Goal: Use online tool/utility: Use online tool/utility

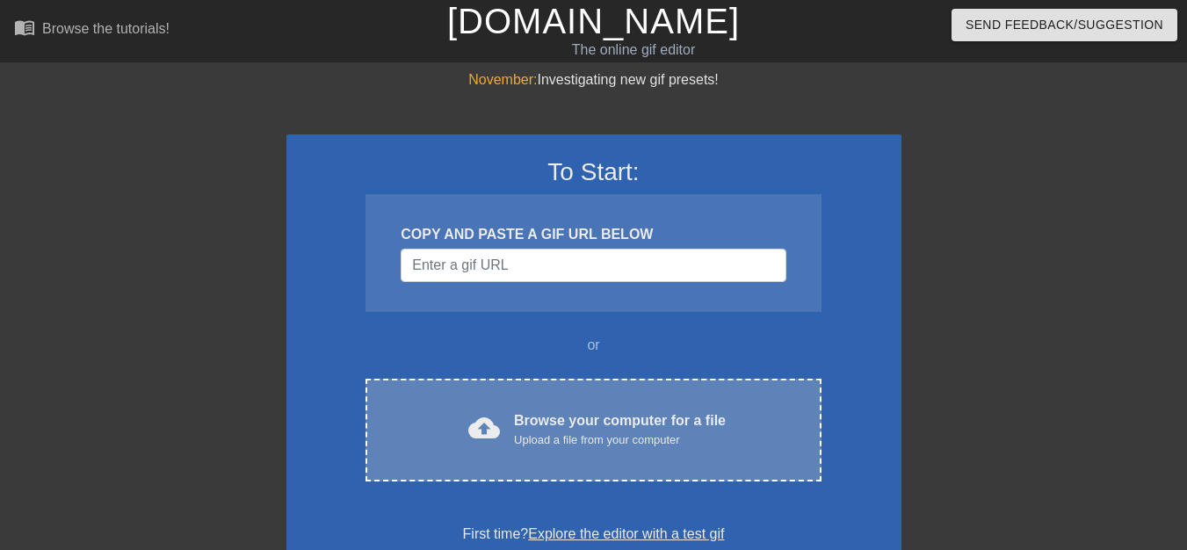
click at [556, 438] on div "Upload a file from your computer" at bounding box center [620, 440] width 212 height 18
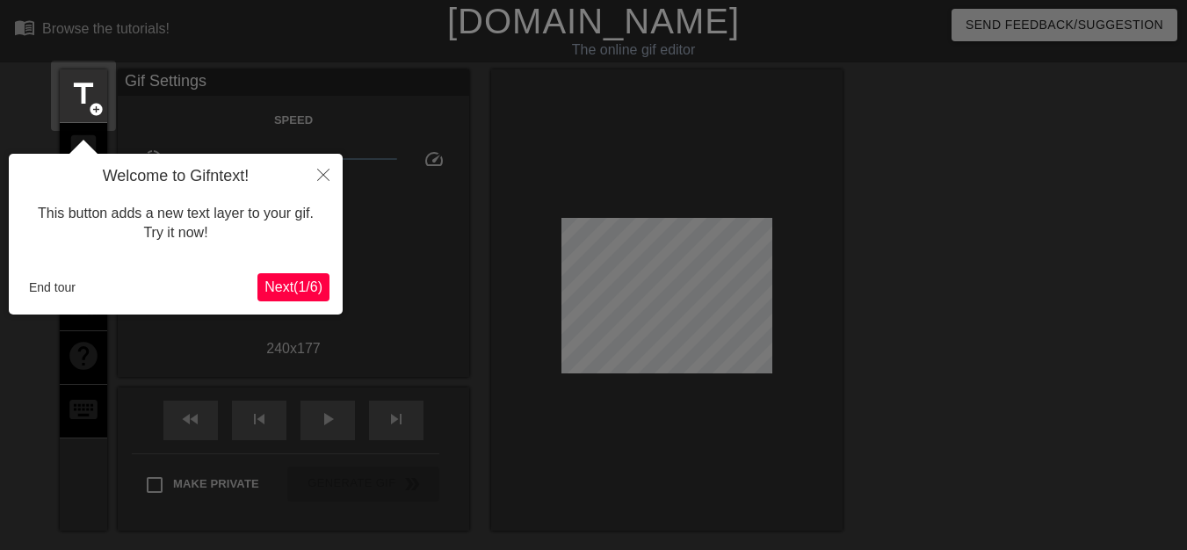
scroll to position [43, 0]
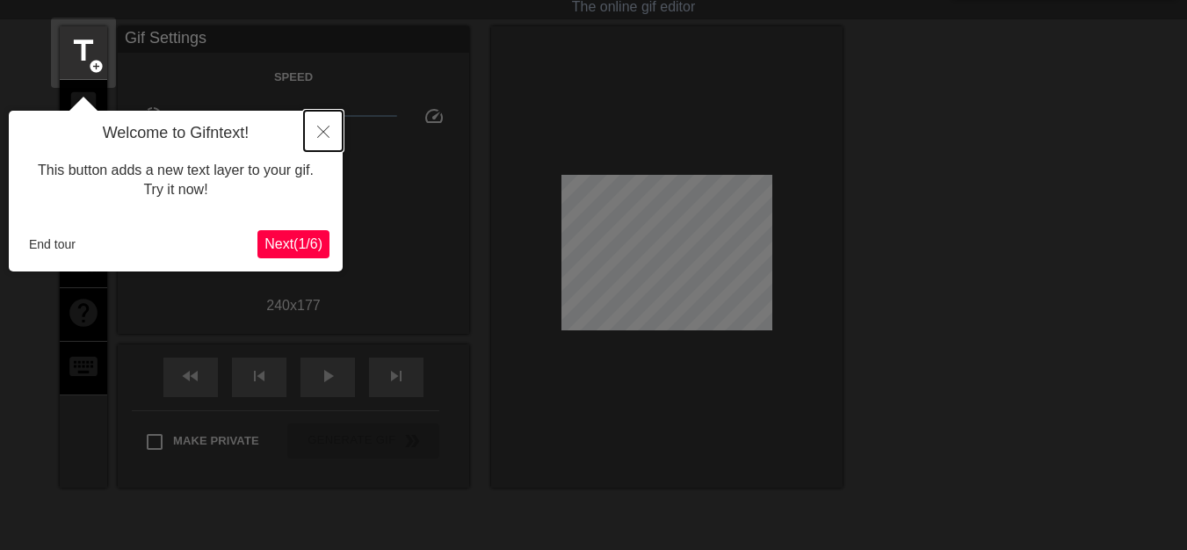
click at [327, 126] on button "Close" at bounding box center [323, 131] width 39 height 40
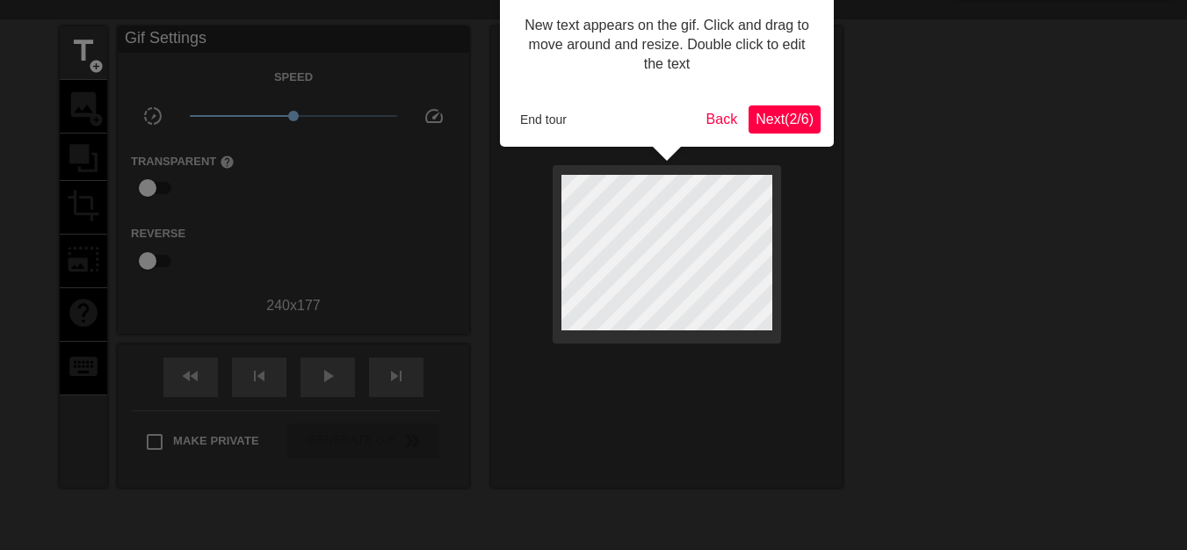
scroll to position [0, 0]
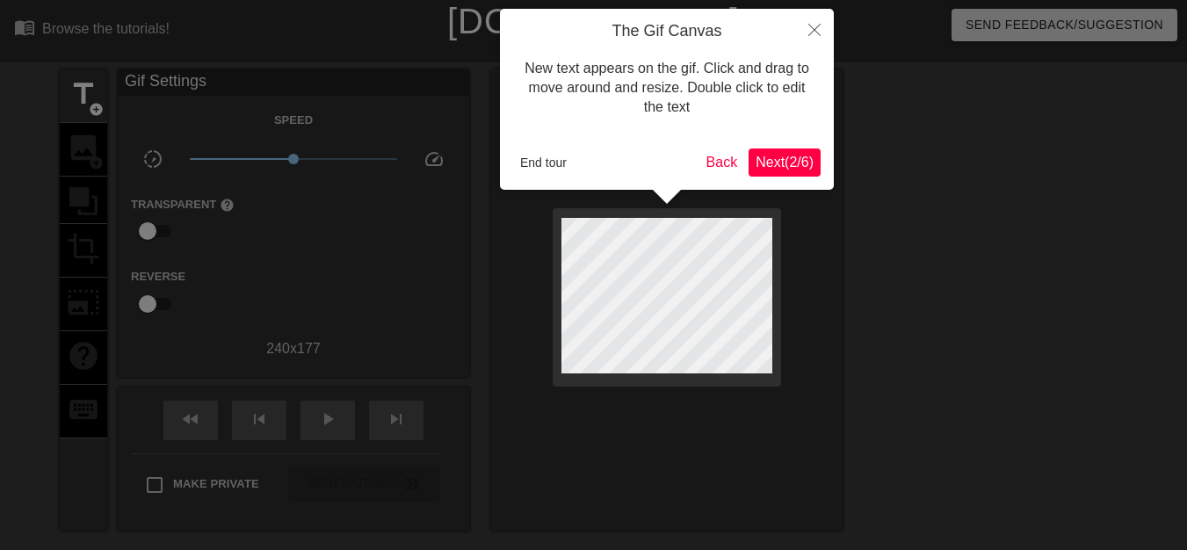
click at [773, 163] on span "Next ( 2 / 6 )" at bounding box center [784, 162] width 58 height 15
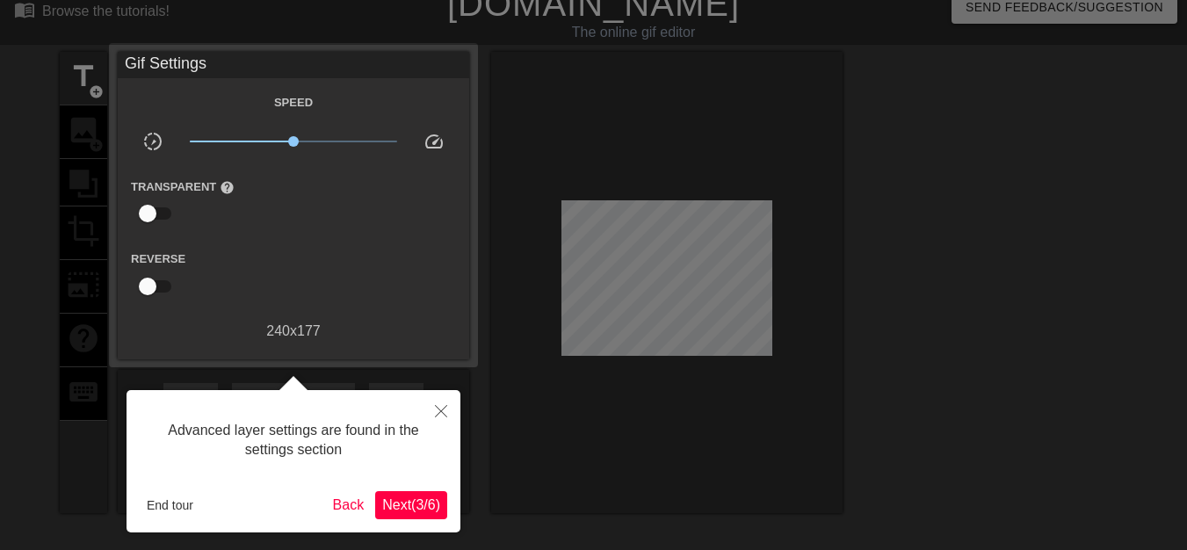
scroll to position [43, 0]
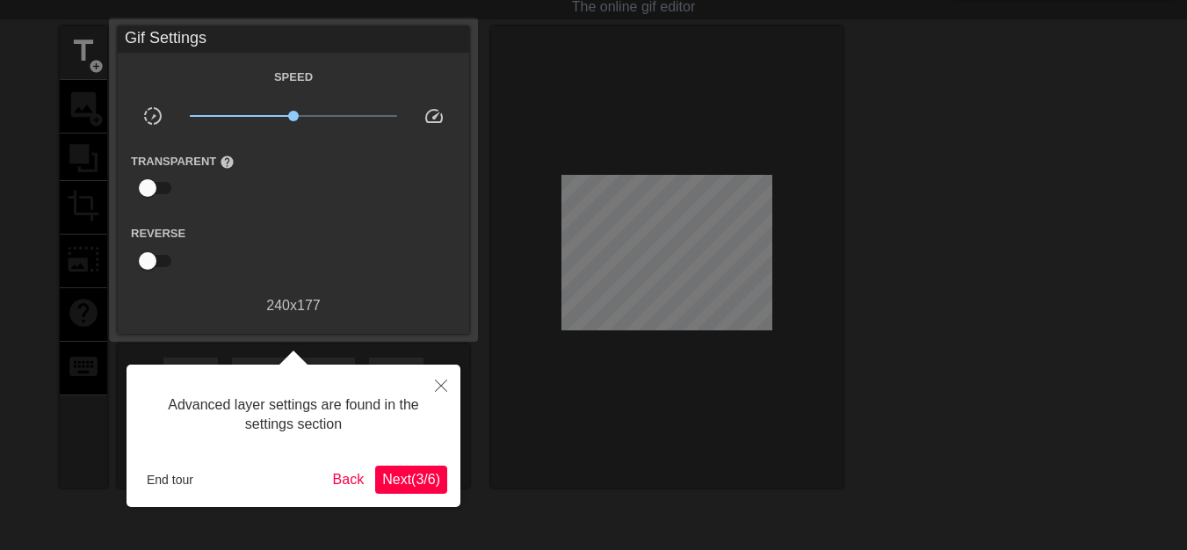
click at [406, 481] on span "Next ( 3 / 6 )" at bounding box center [411, 479] width 58 height 15
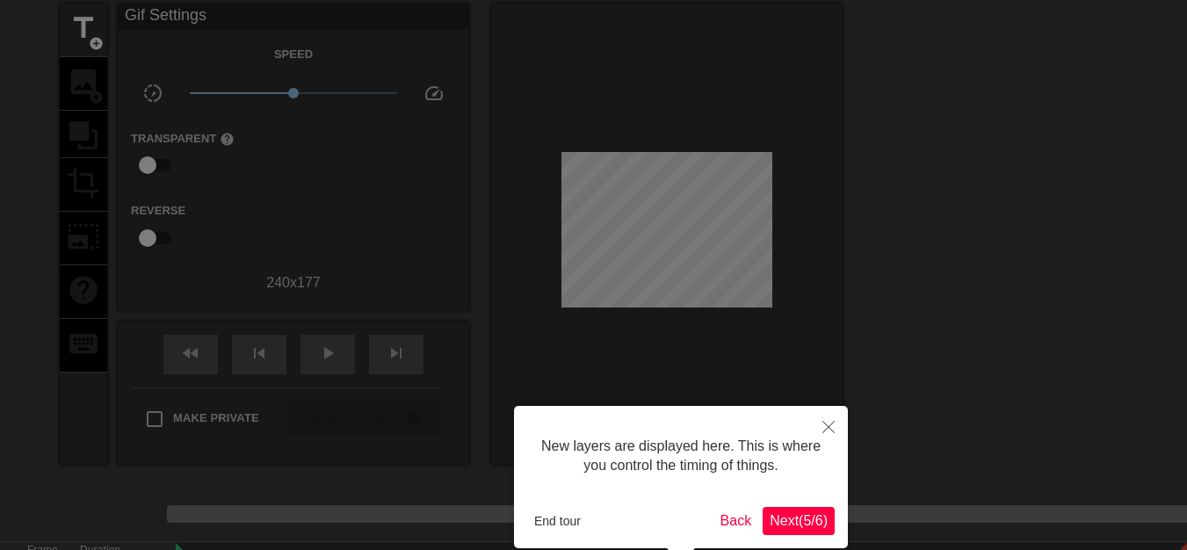
scroll to position [15, 0]
click at [780, 516] on span "Next ( 5 / 6 )" at bounding box center [798, 520] width 58 height 15
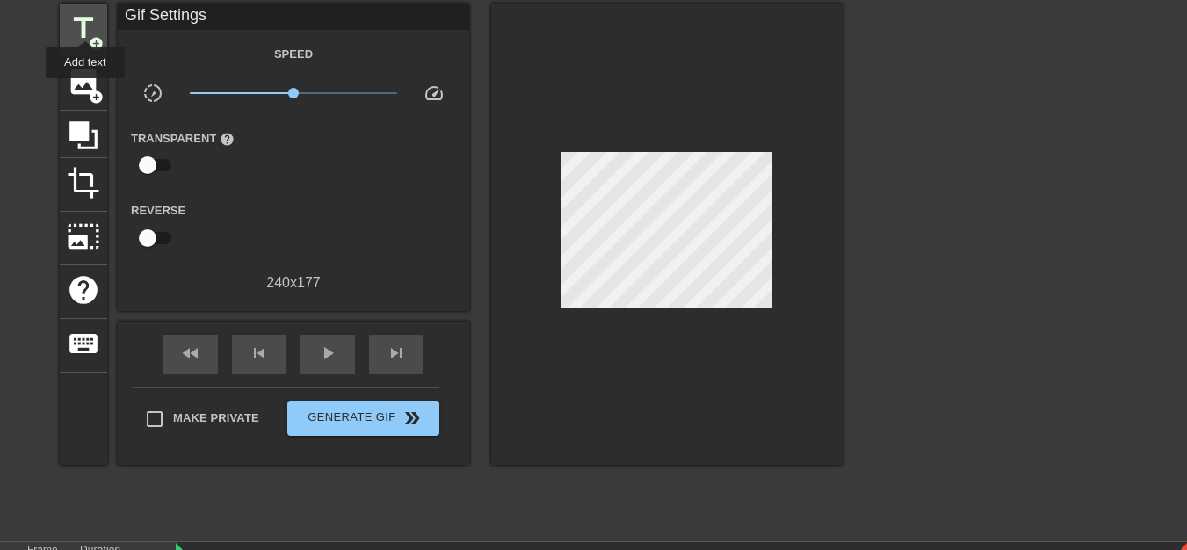
click at [85, 25] on span "title" at bounding box center [83, 27] width 33 height 33
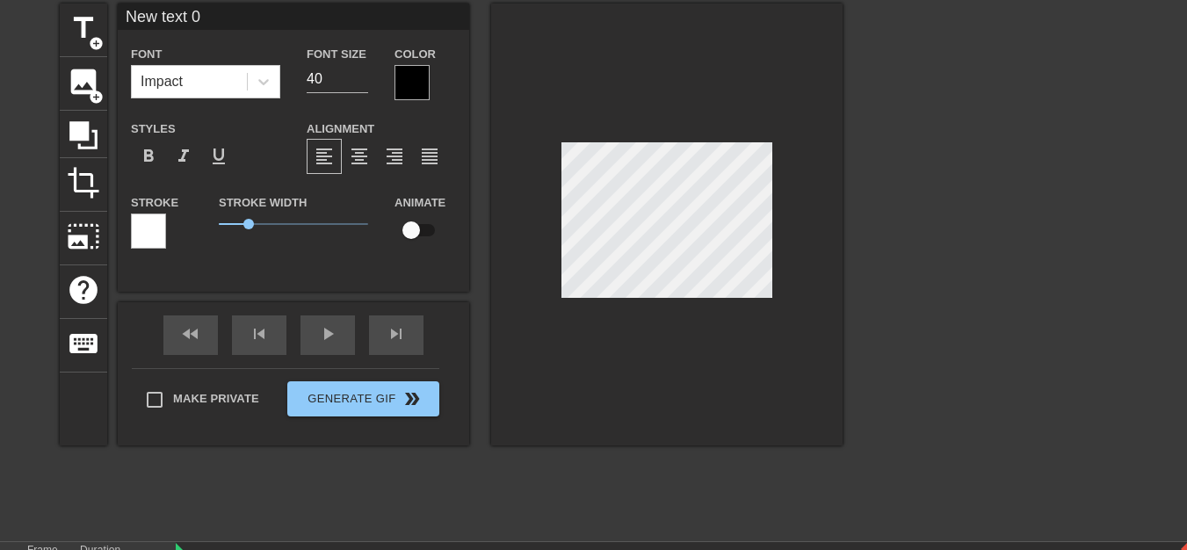
scroll to position [3, 4]
type input "New text"
type textarea "New text"
type input "New text"
type textarea "New text"
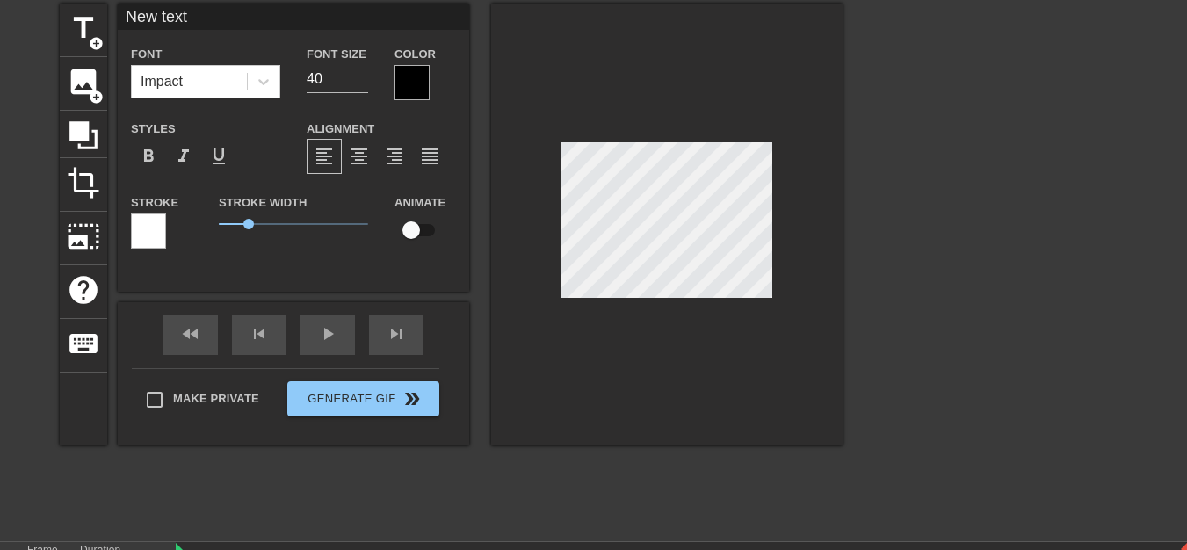
type input "New tex"
type textarea "New tex"
type input "New te"
type textarea "New te"
type input "New t"
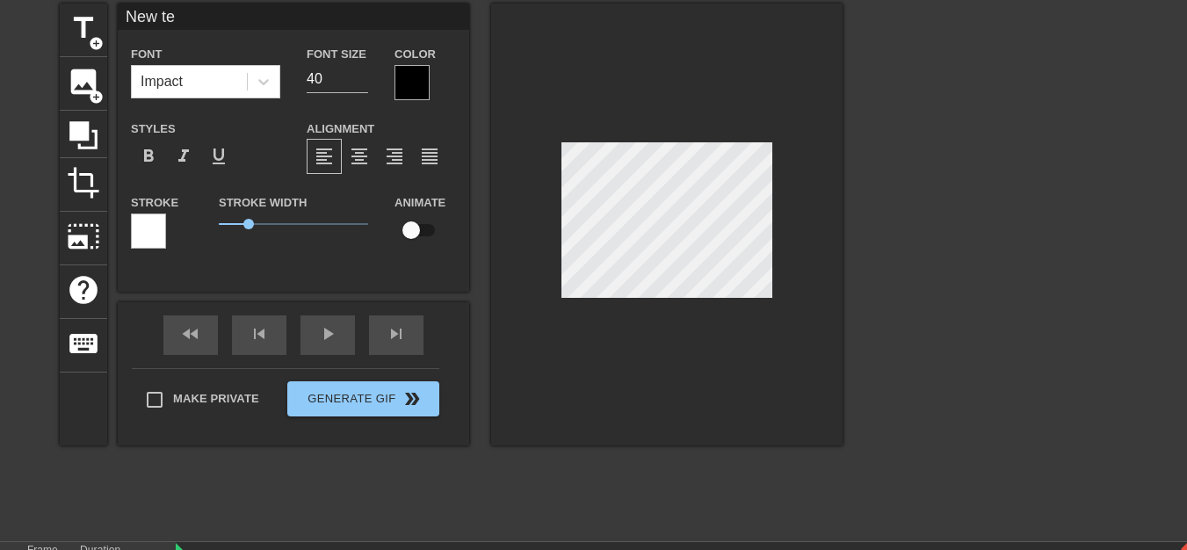
type textarea "New t"
type input "New"
type textarea "New"
type input "New"
type textarea "New"
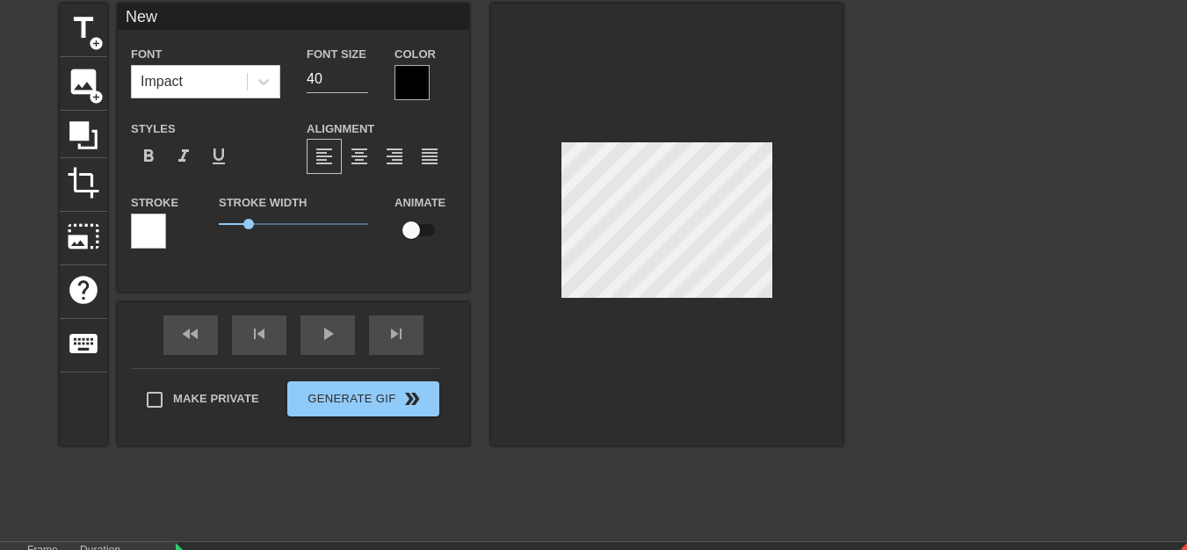
type input "Ne"
type textarea "Ne"
type input "N"
type textarea "N"
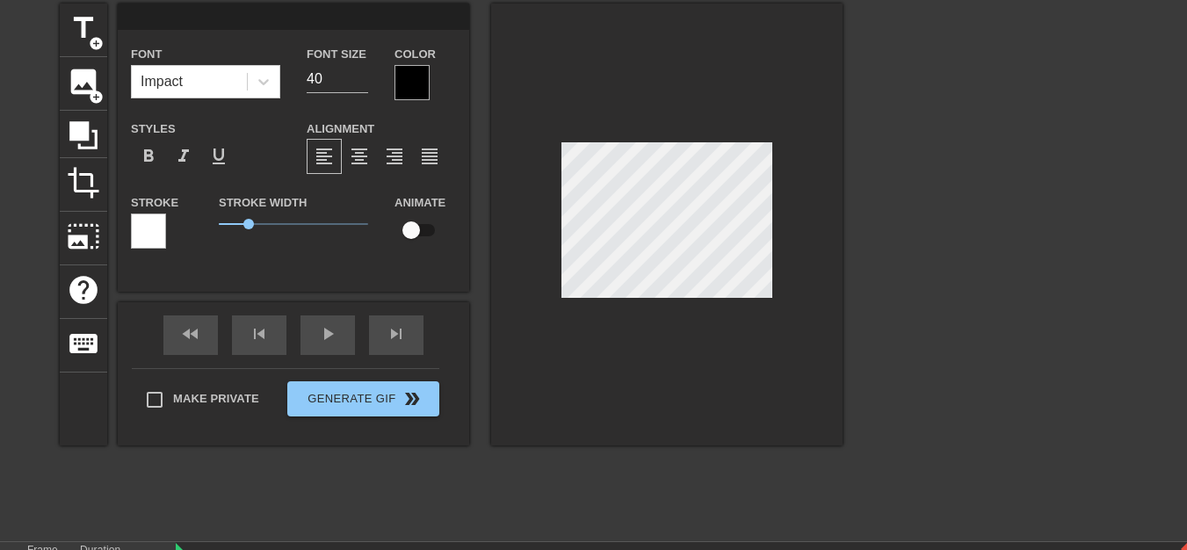
type input "B"
type textarea "B"
type input "G"
type textarea "G"
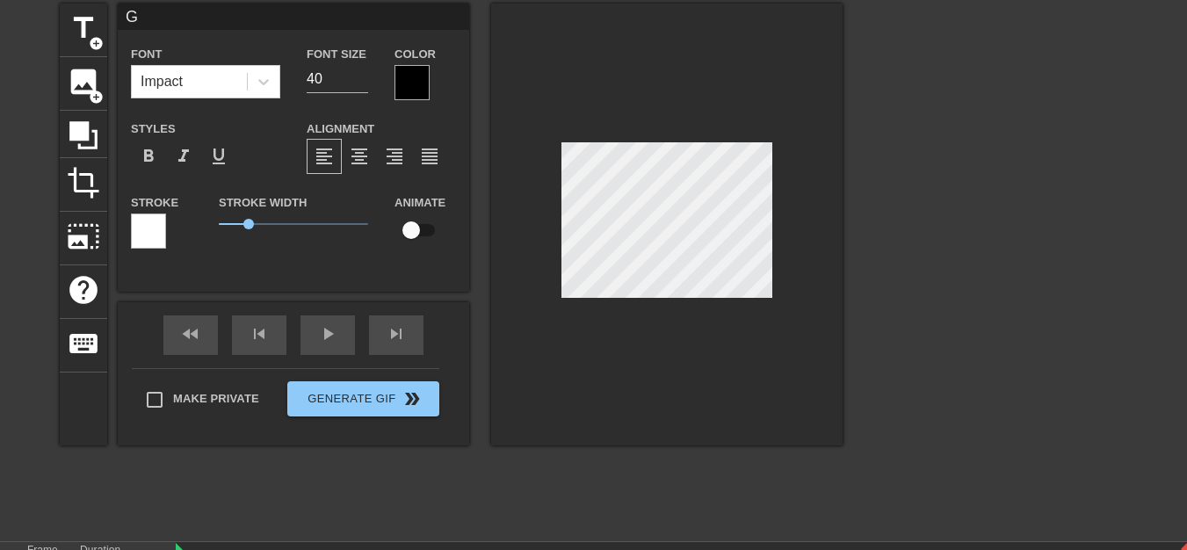
type input "GO"
type textarea "GO"
type input "GOO"
type textarea "GOO"
type input "GOOD"
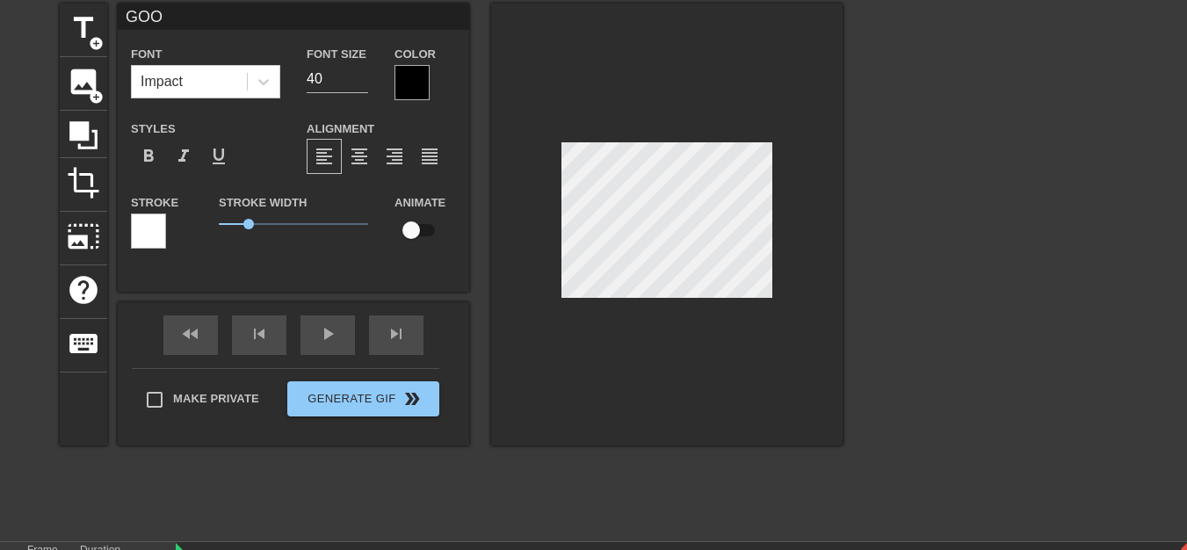
type textarea "GOOD"
type input "GOOD"
type textarea "GOOD"
type input "GOOD B"
type textarea "GOOD B"
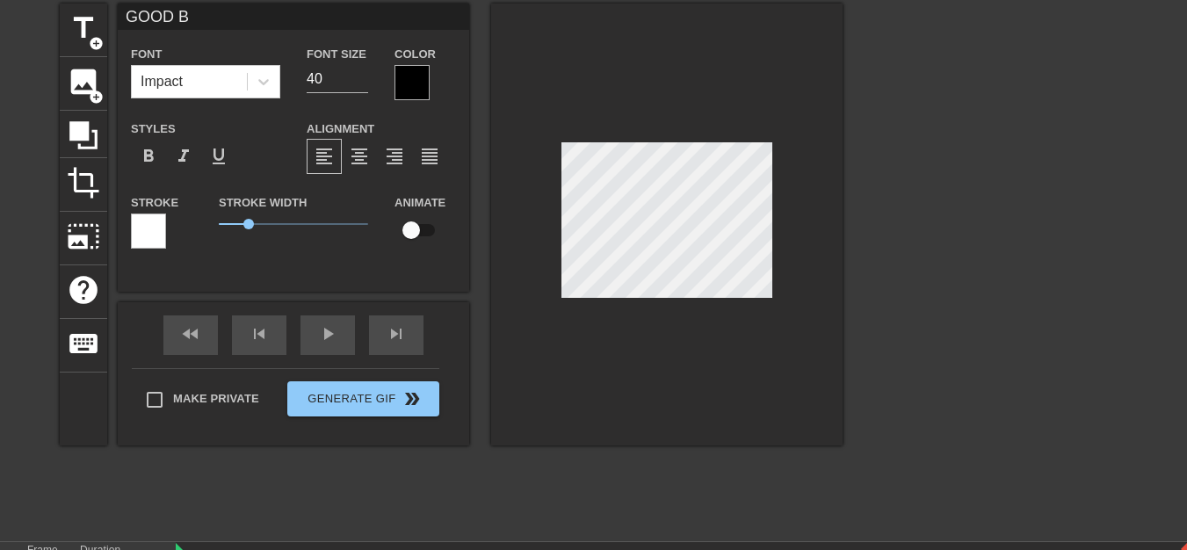
type input "GOOD BO"
type textarea "GOOD BO"
type input "GOOD BOY"
type textarea "GOOD BOY"
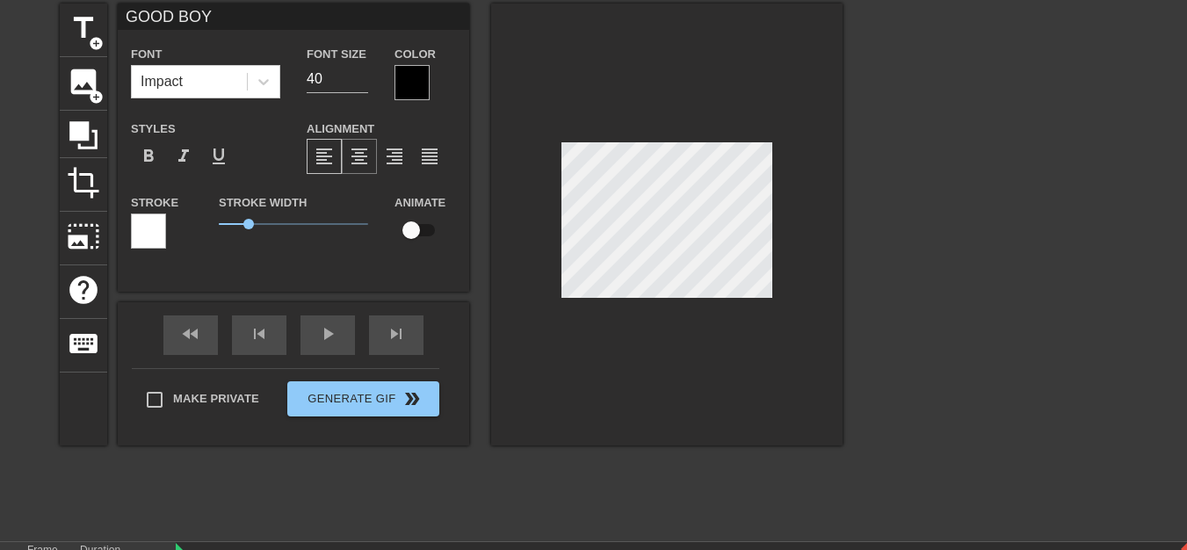
click at [359, 161] on span "format_align_center" at bounding box center [359, 156] width 21 height 21
click at [263, 85] on icon at bounding box center [264, 82] width 18 height 18
click at [204, 86] on div "Impact" at bounding box center [189, 82] width 115 height 32
click at [265, 85] on icon at bounding box center [264, 82] width 18 height 18
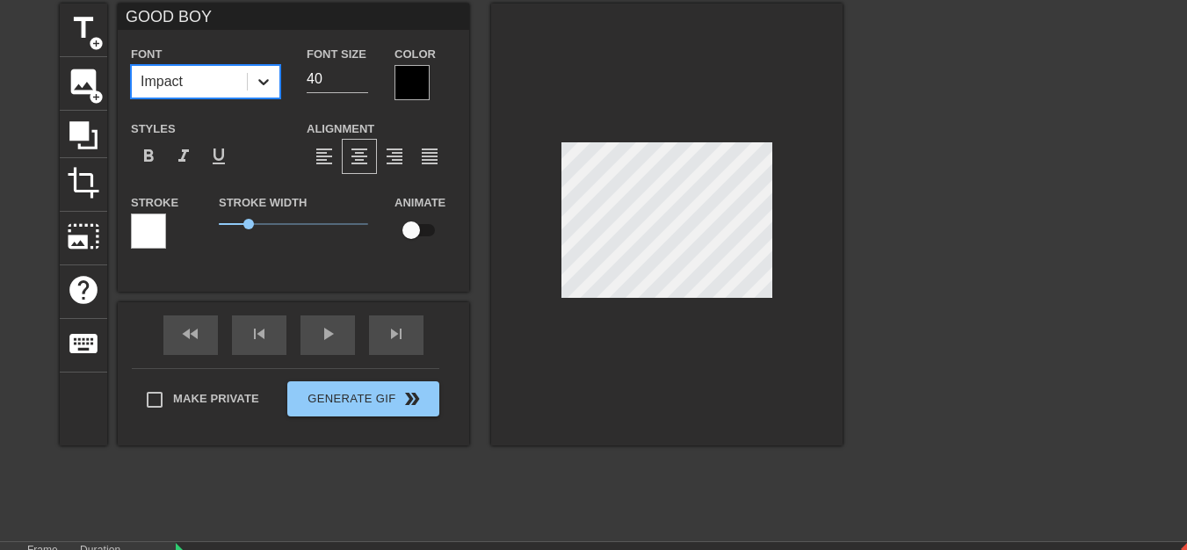
click at [267, 78] on icon at bounding box center [264, 82] width 18 height 18
click at [363, 81] on input "39" at bounding box center [337, 79] width 61 height 28
click at [363, 81] on input "38" at bounding box center [337, 79] width 61 height 28
click at [363, 81] on input "37" at bounding box center [337, 79] width 61 height 28
click at [363, 81] on input "36" at bounding box center [337, 79] width 61 height 28
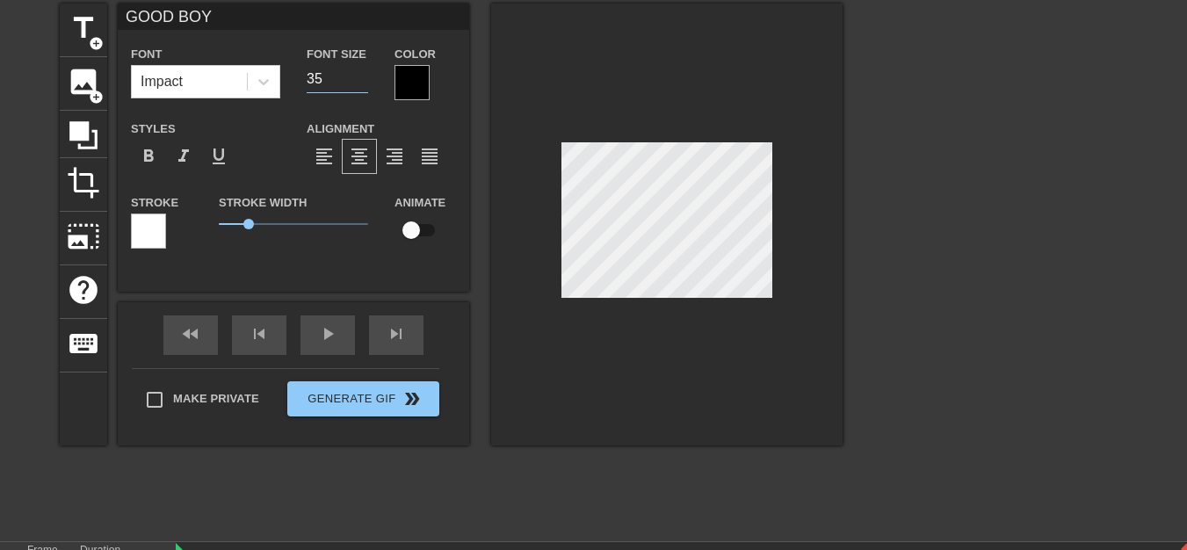
click at [363, 81] on input "35" at bounding box center [337, 79] width 61 height 28
click at [363, 81] on input "34" at bounding box center [337, 79] width 61 height 28
click at [363, 81] on input "33" at bounding box center [337, 79] width 61 height 28
click at [363, 81] on input "32" at bounding box center [337, 79] width 61 height 28
click at [363, 81] on input "31" at bounding box center [337, 79] width 61 height 28
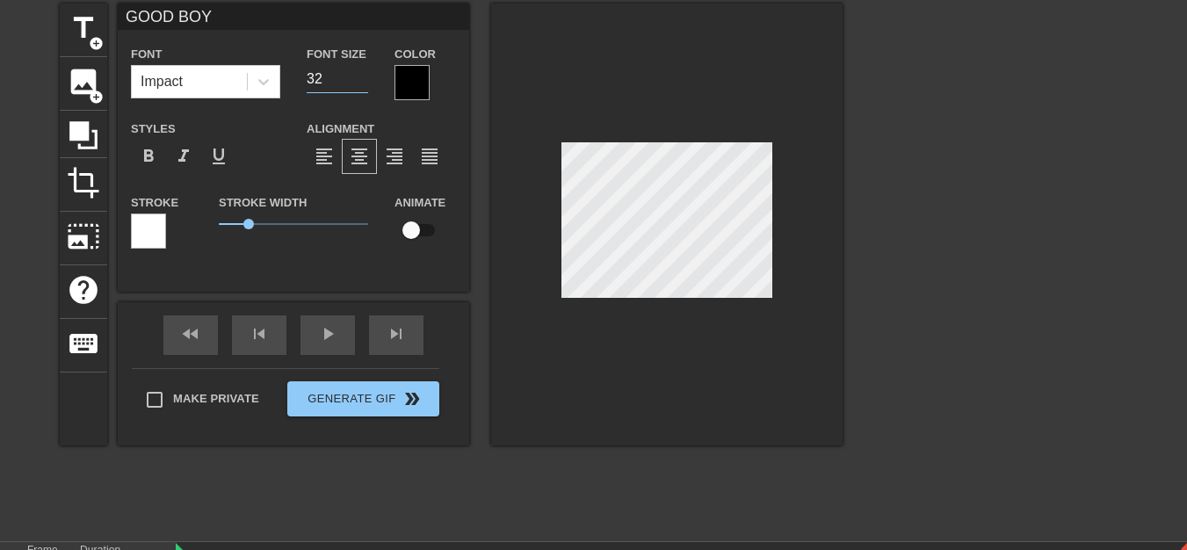
click at [358, 75] on input "32" at bounding box center [337, 79] width 61 height 28
click at [358, 75] on input "33" at bounding box center [337, 79] width 61 height 28
click at [358, 75] on input "34" at bounding box center [337, 79] width 61 height 28
click at [358, 75] on input "35" at bounding box center [337, 79] width 61 height 28
click at [358, 75] on input "36" at bounding box center [337, 79] width 61 height 28
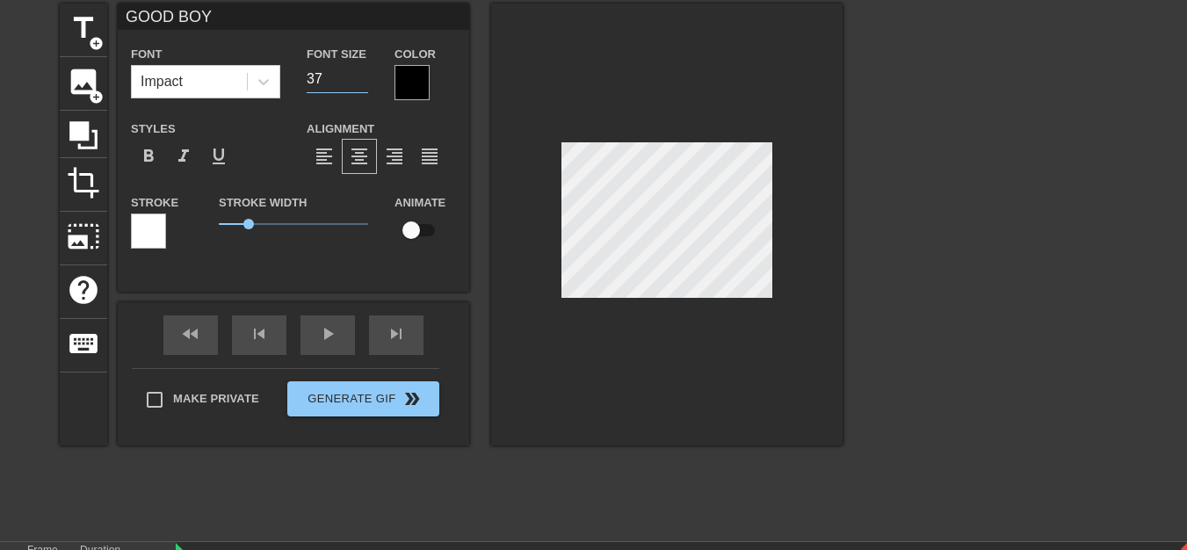
click at [358, 75] on input "37" at bounding box center [337, 79] width 61 height 28
click at [358, 75] on input "38" at bounding box center [337, 79] width 61 height 28
click at [358, 75] on input "39" at bounding box center [337, 79] width 61 height 28
click at [358, 75] on input "40" at bounding box center [337, 79] width 61 height 28
click at [358, 84] on input "39" at bounding box center [337, 79] width 61 height 28
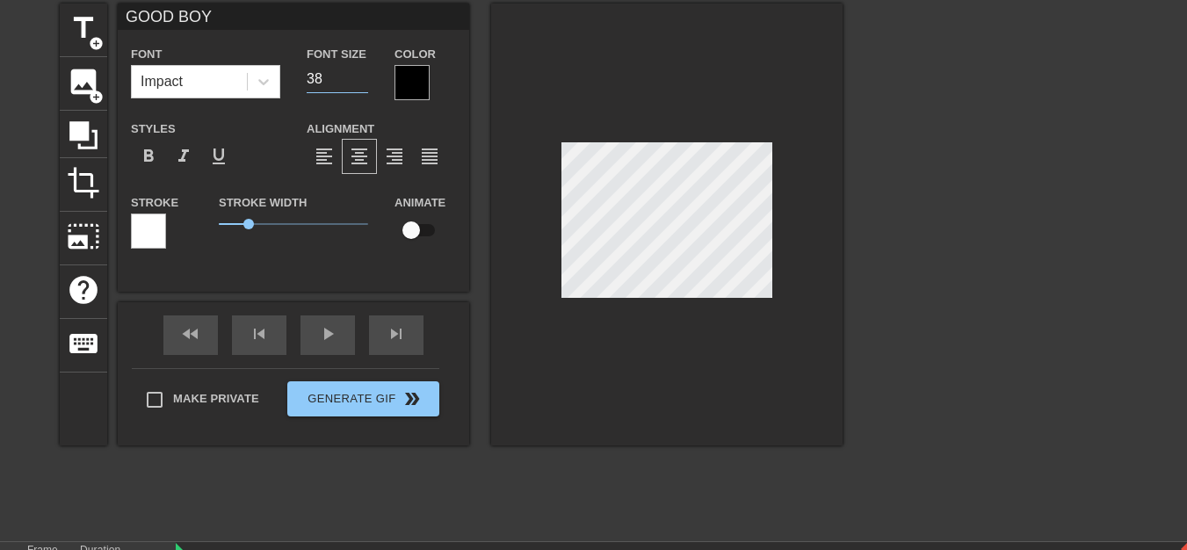
click at [358, 84] on input "38" at bounding box center [337, 79] width 61 height 28
type input "37"
click at [358, 84] on input "37" at bounding box center [337, 79] width 61 height 28
click at [145, 155] on span "format_bold" at bounding box center [148, 156] width 21 height 21
drag, startPoint x: 249, startPoint y: 227, endPoint x: 221, endPoint y: 225, distance: 28.2
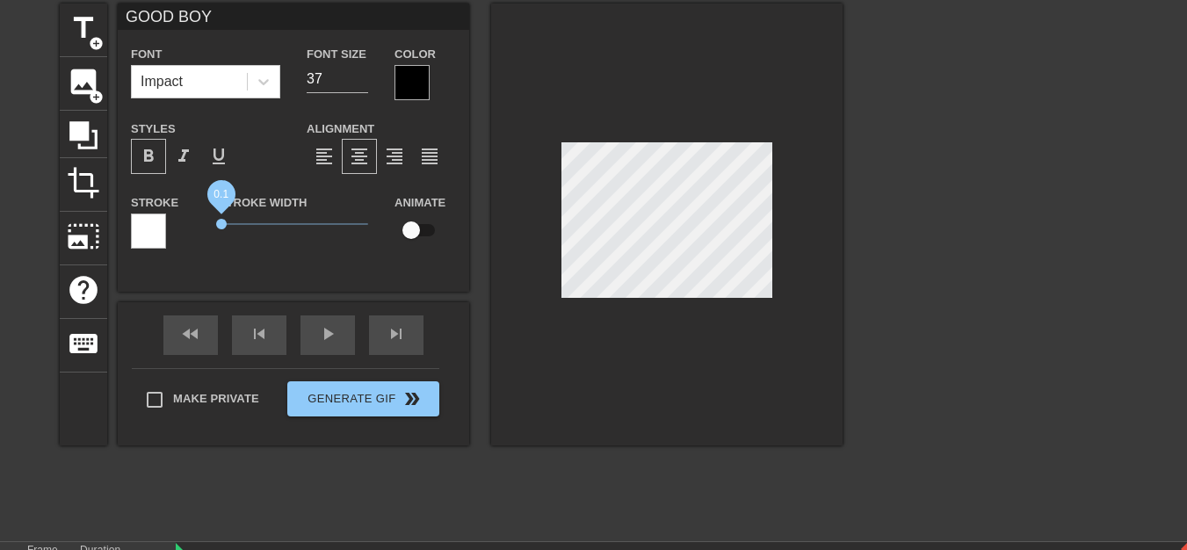
click at [221, 225] on span "0.1" at bounding box center [221, 224] width 11 height 11
click at [149, 236] on div at bounding box center [148, 230] width 35 height 35
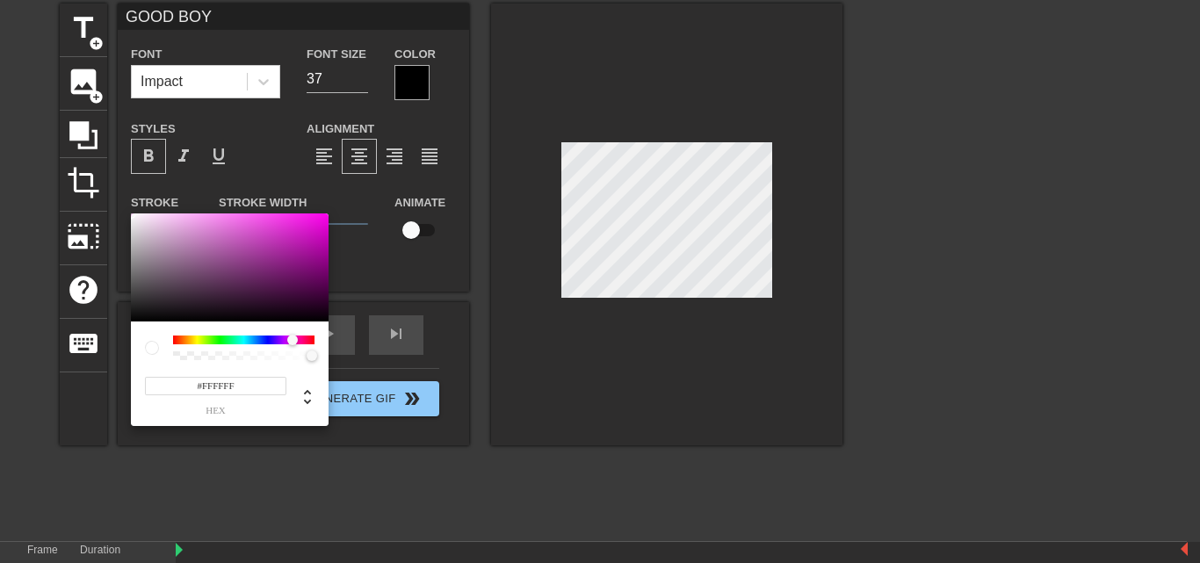
drag, startPoint x: 170, startPoint y: 342, endPoint x: 292, endPoint y: 330, distance: 122.6
click at [292, 330] on div "#FFFFFF hex" at bounding box center [230, 373] width 198 height 105
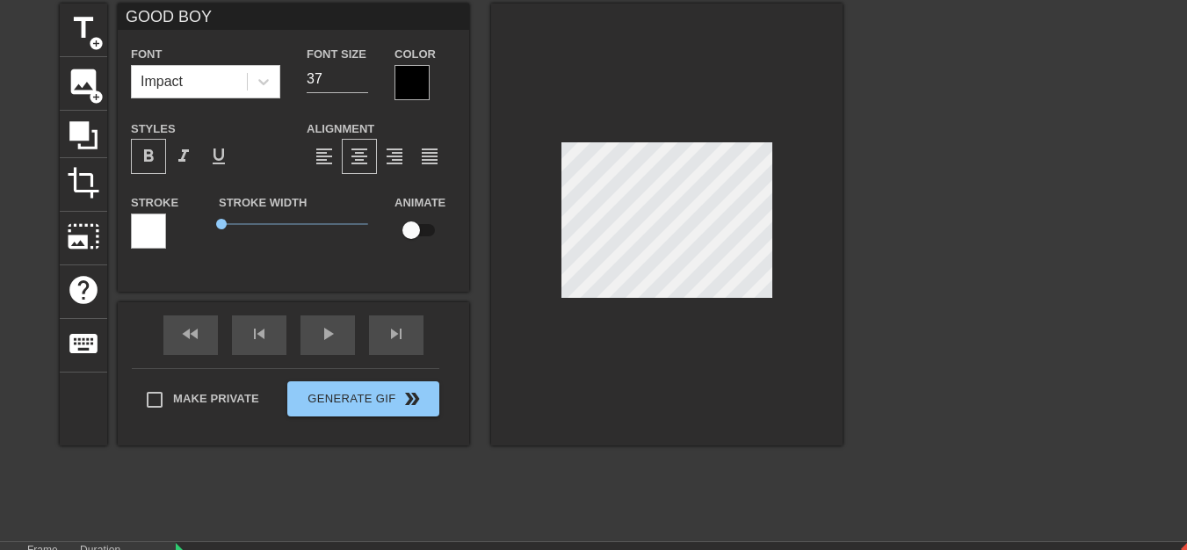
click at [419, 87] on div at bounding box center [411, 82] width 35 height 35
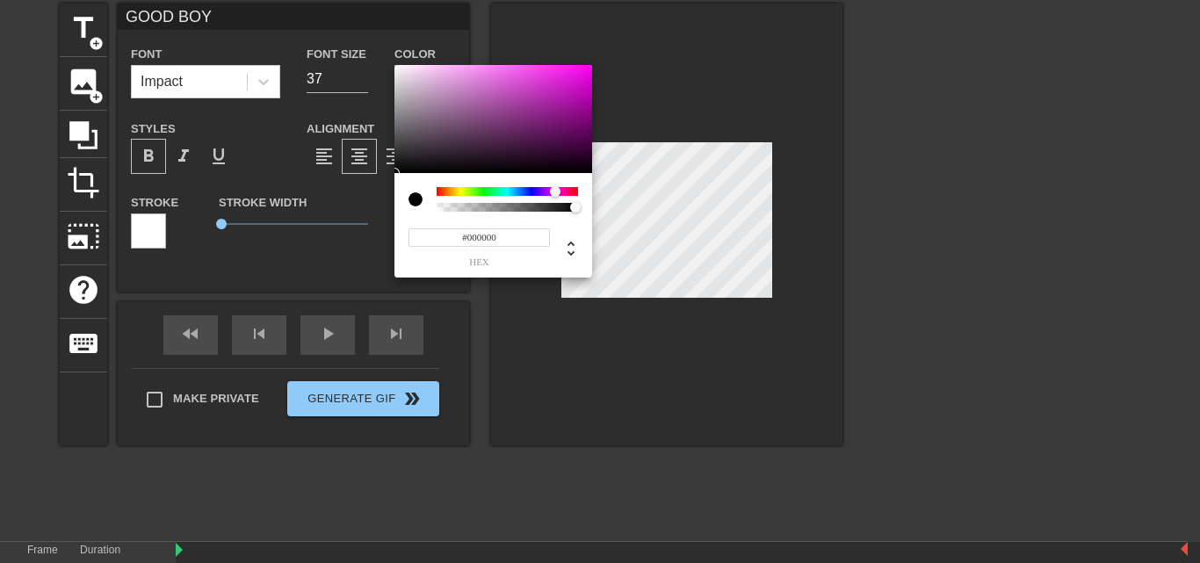
drag, startPoint x: 435, startPoint y: 189, endPoint x: 555, endPoint y: 188, distance: 120.3
click at [555, 188] on div at bounding box center [555, 191] width 11 height 11
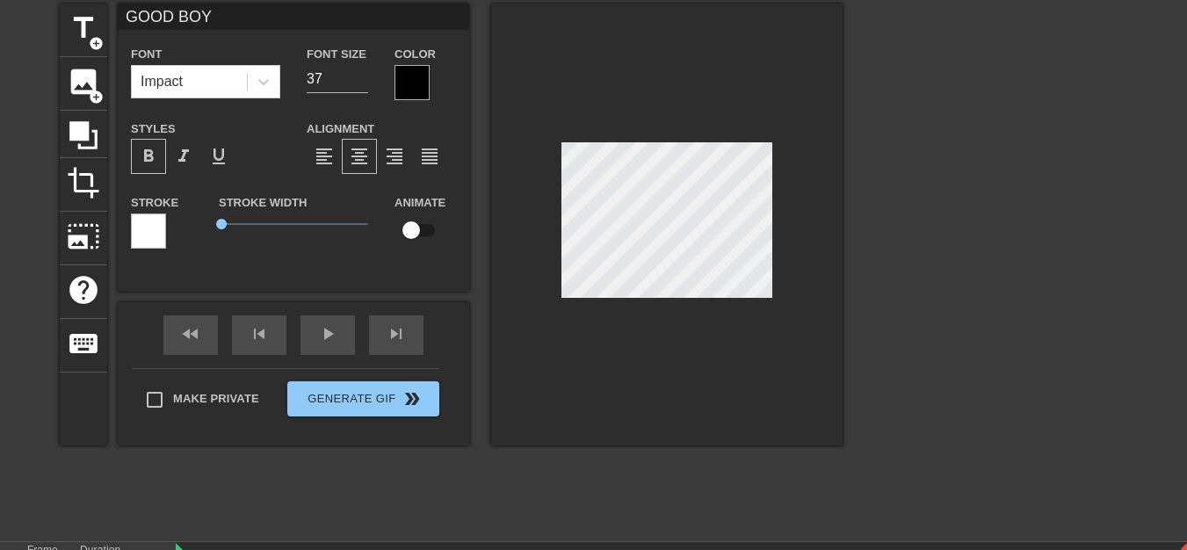
click at [412, 83] on div at bounding box center [411, 82] width 35 height 35
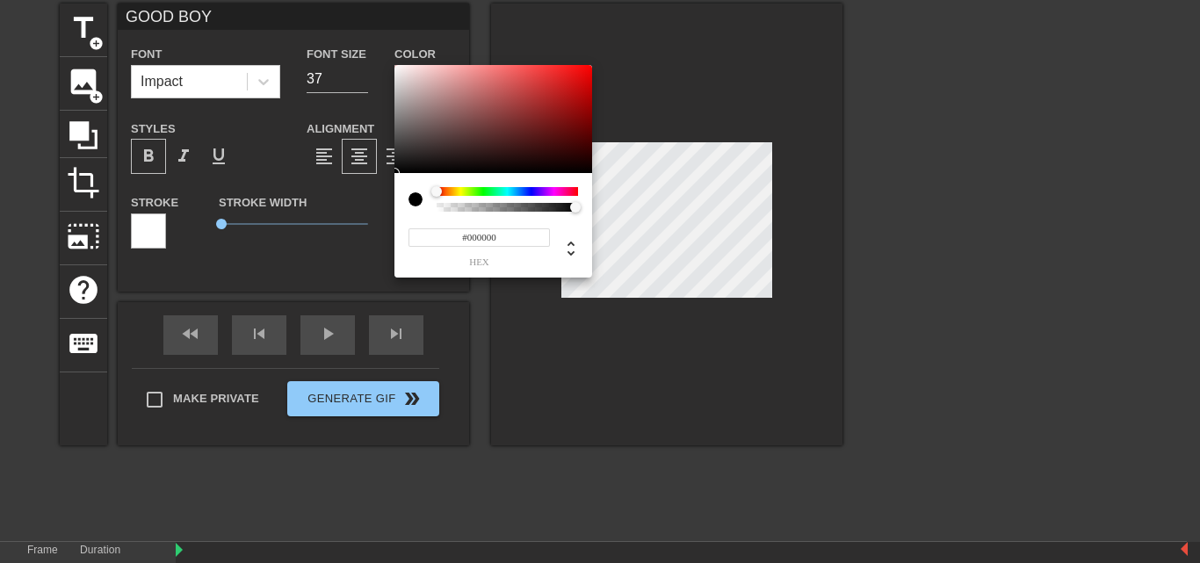
click at [416, 204] on div at bounding box center [415, 199] width 14 height 14
click at [488, 206] on div at bounding box center [507, 207] width 136 height 9
type input "0"
click at [486, 206] on div at bounding box center [485, 207] width 11 height 11
type input "1"
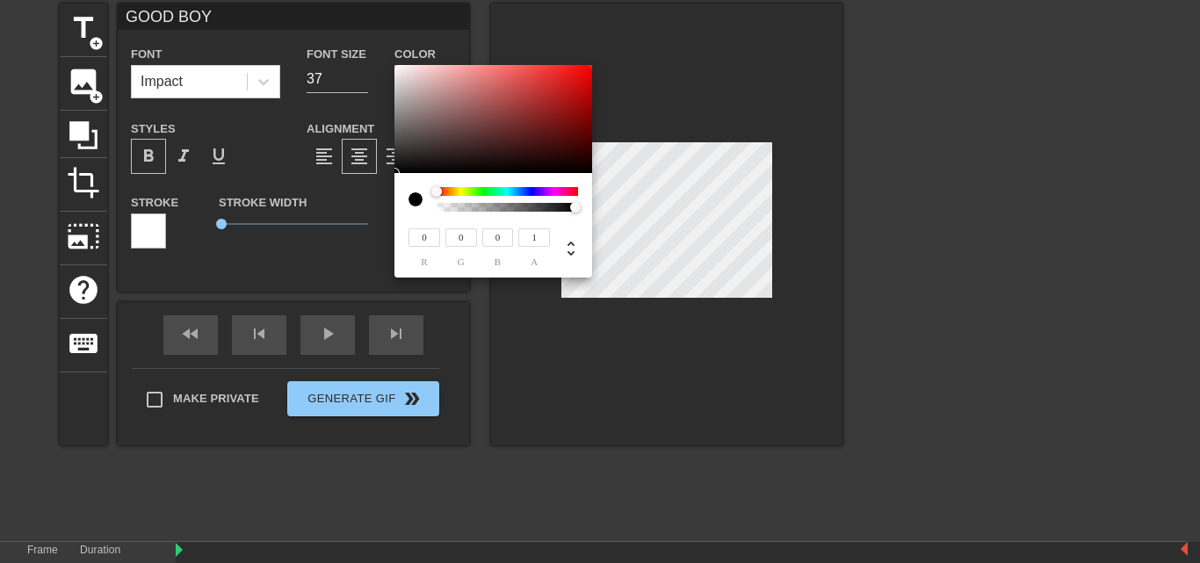
drag, startPoint x: 486, startPoint y: 206, endPoint x: 584, endPoint y: 209, distance: 98.4
click at [584, 209] on div at bounding box center [580, 208] width 11 height 11
click at [556, 187] on div "0 r 0 g 0 b 1 a" at bounding box center [493, 225] width 198 height 105
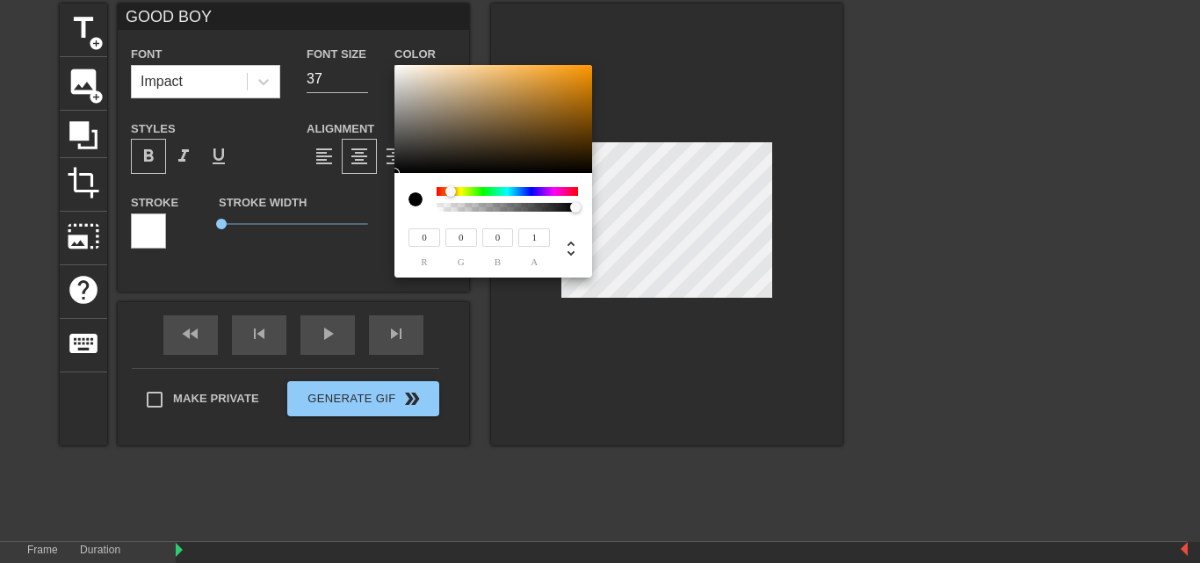
drag, startPoint x: 441, startPoint y: 188, endPoint x: 439, endPoint y: 178, distance: 9.8
click at [439, 178] on div "0 r 0 g 0 b 1 a" at bounding box center [493, 225] width 198 height 105
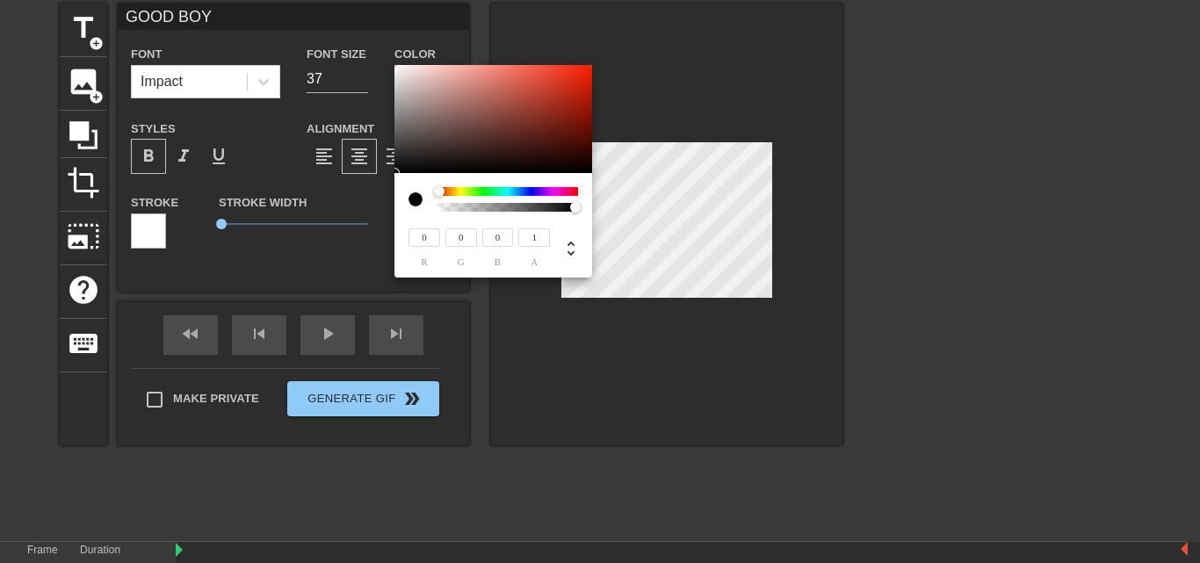
click at [458, 261] on span "g" at bounding box center [461, 262] width 32 height 10
click at [570, 244] on icon at bounding box center [570, 248] width 7 height 15
type input "7"
type input "0%"
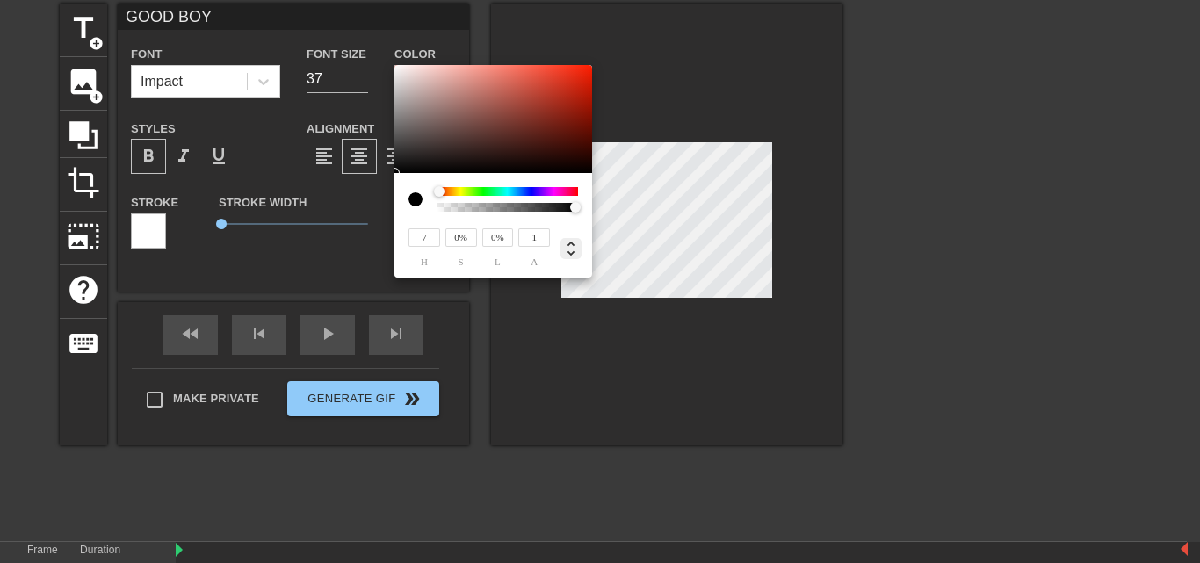
click at [570, 244] on icon at bounding box center [570, 248] width 7 height 15
type input "7"
type input "0%"
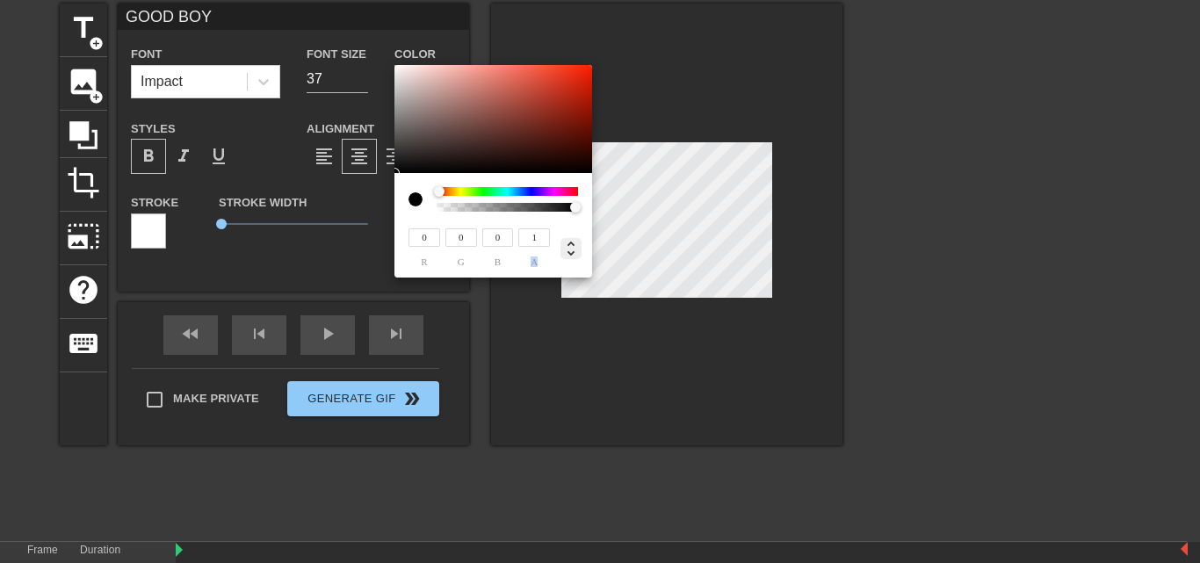
type input "0%"
click at [570, 244] on icon at bounding box center [570, 248] width 7 height 15
type input "7"
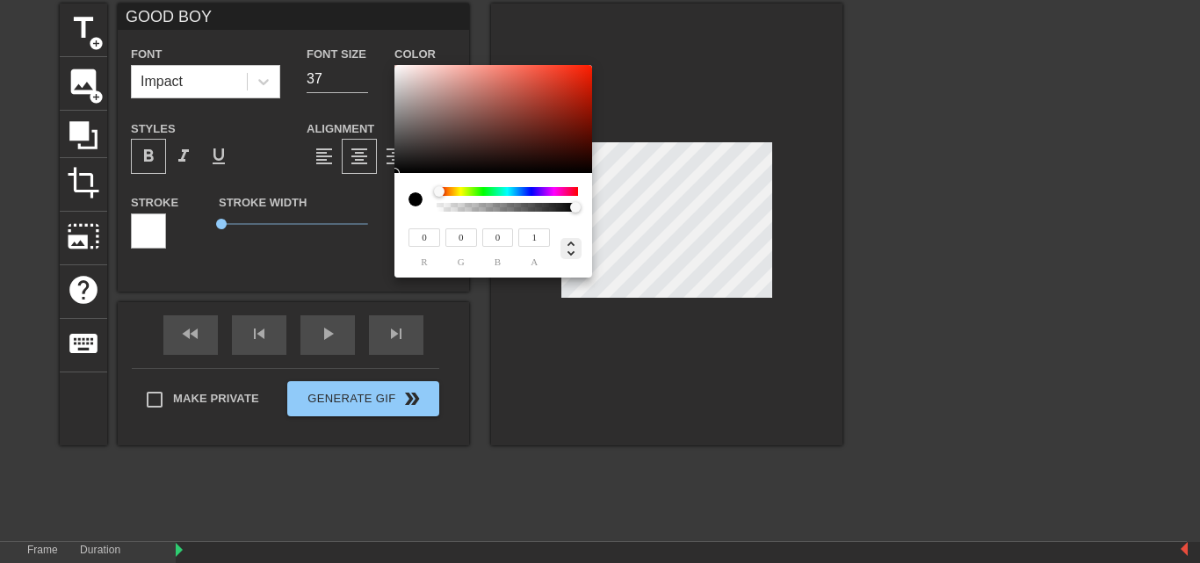
type input "0%"
click at [570, 244] on icon at bounding box center [570, 248] width 7 height 15
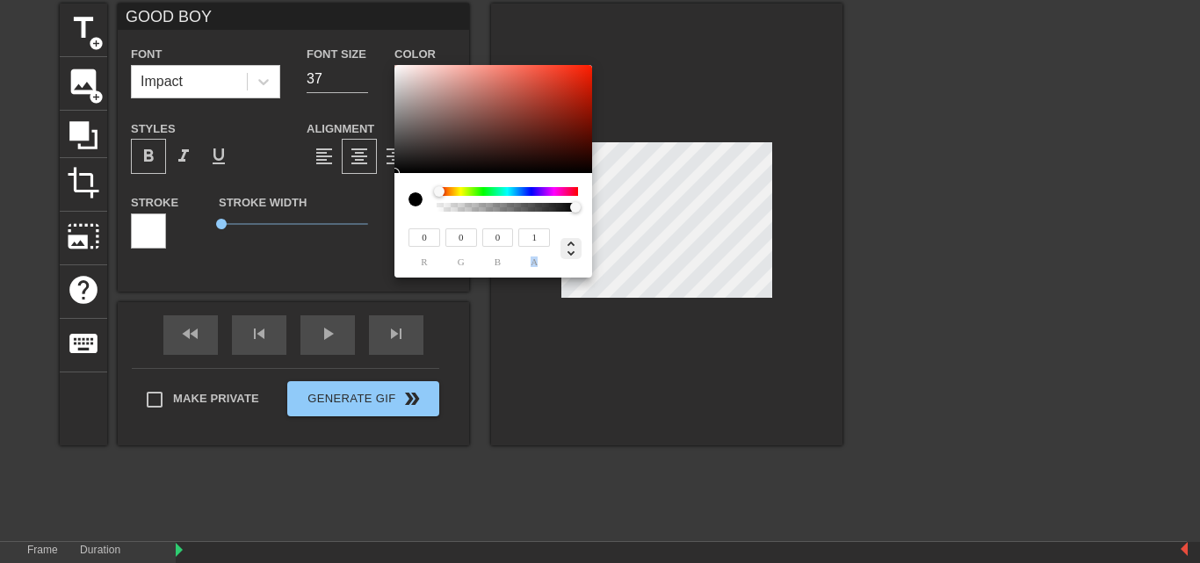
type input "7"
type input "0%"
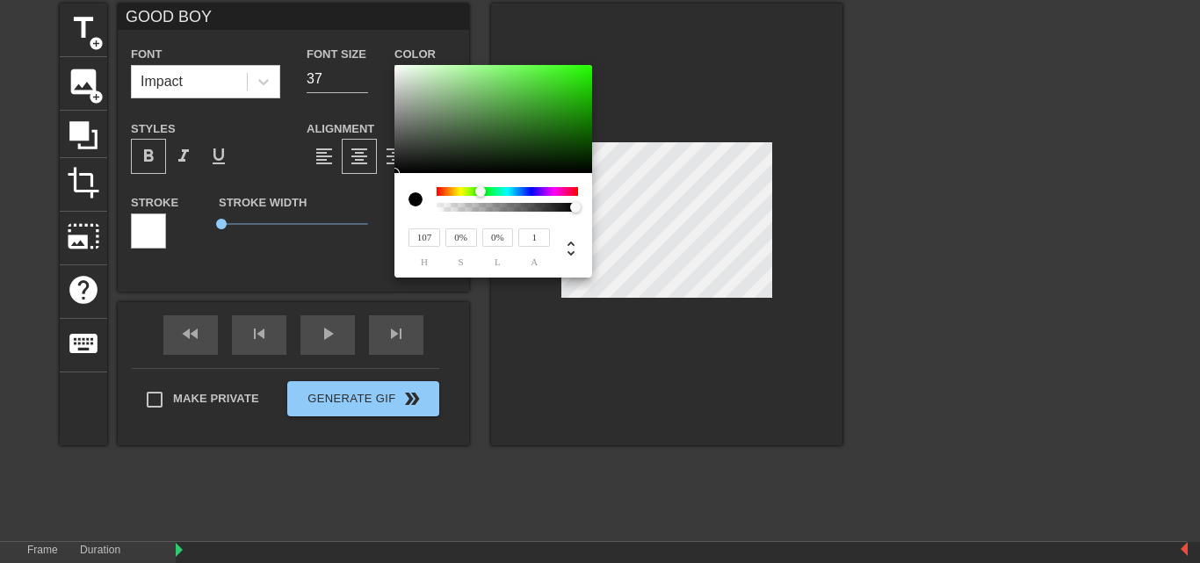
type input "98"
drag, startPoint x: 437, startPoint y: 190, endPoint x: 475, endPoint y: 181, distance: 38.8
click at [475, 181] on div "98 h 0% s 0% l 1 a" at bounding box center [493, 225] width 198 height 105
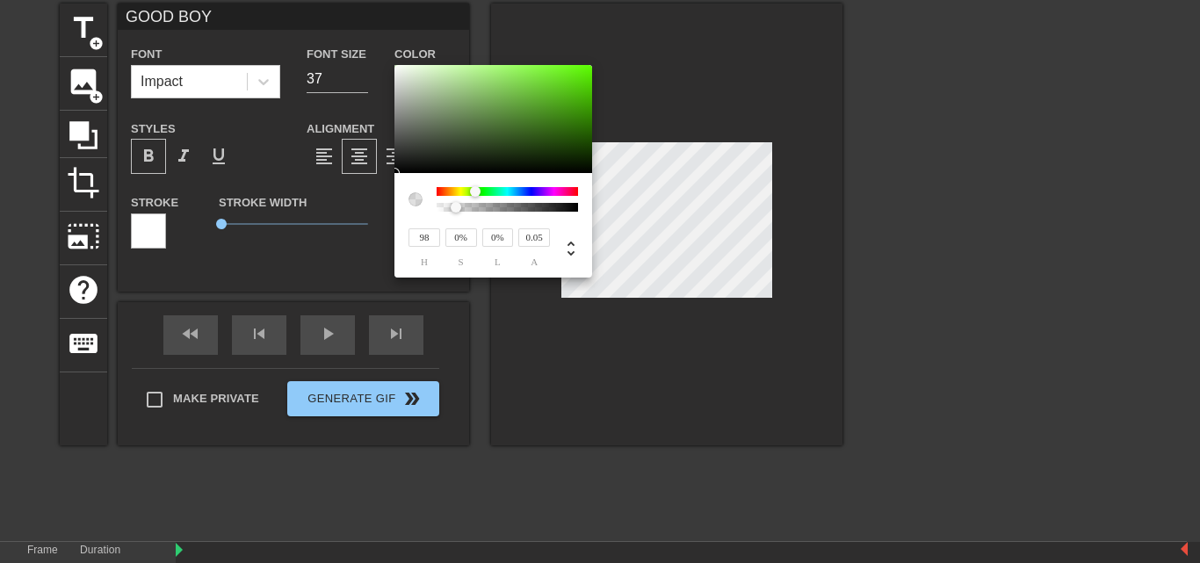
type input "0"
drag, startPoint x: 530, startPoint y: 211, endPoint x: 409, endPoint y: 203, distance: 120.6
click at [409, 203] on div at bounding box center [493, 199] width 170 height 25
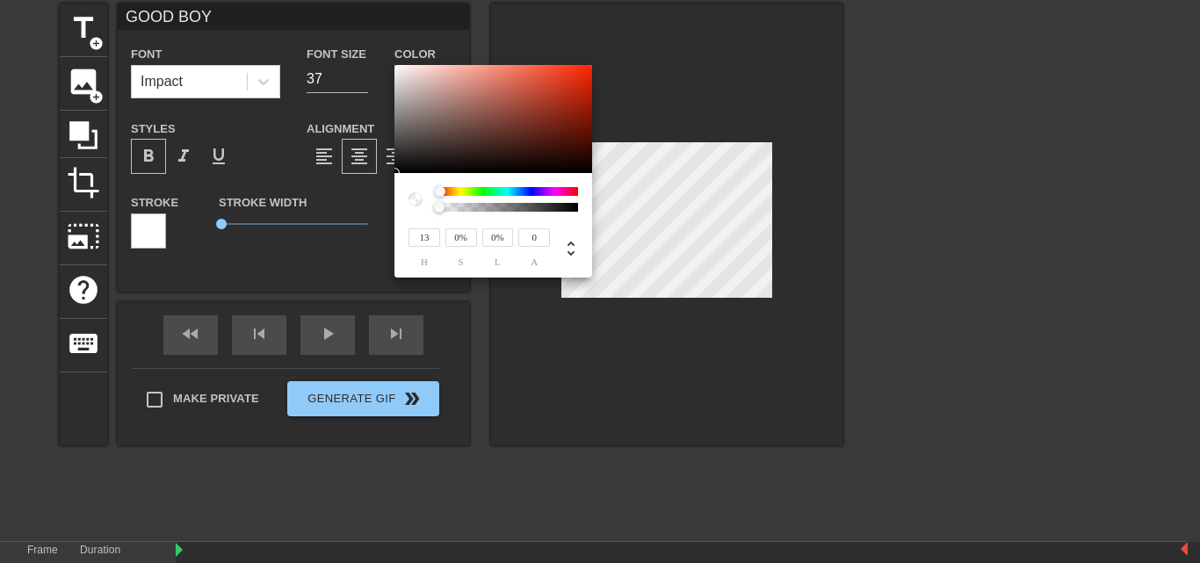
type input "9"
type input "0.01"
type input "13"
type input "0.02"
type input "18"
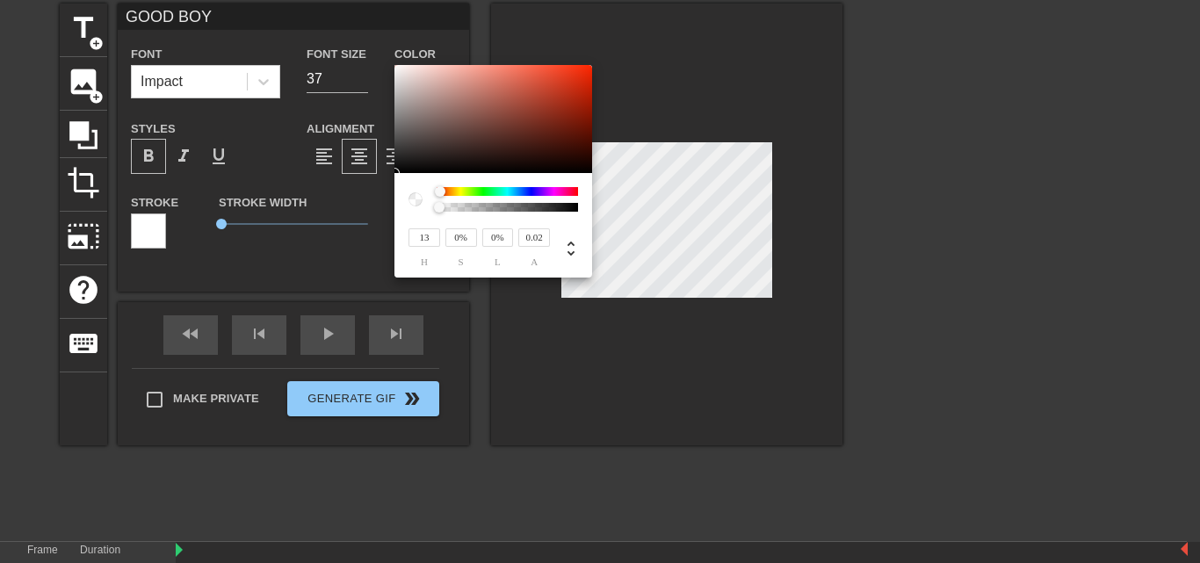
type input "0.03"
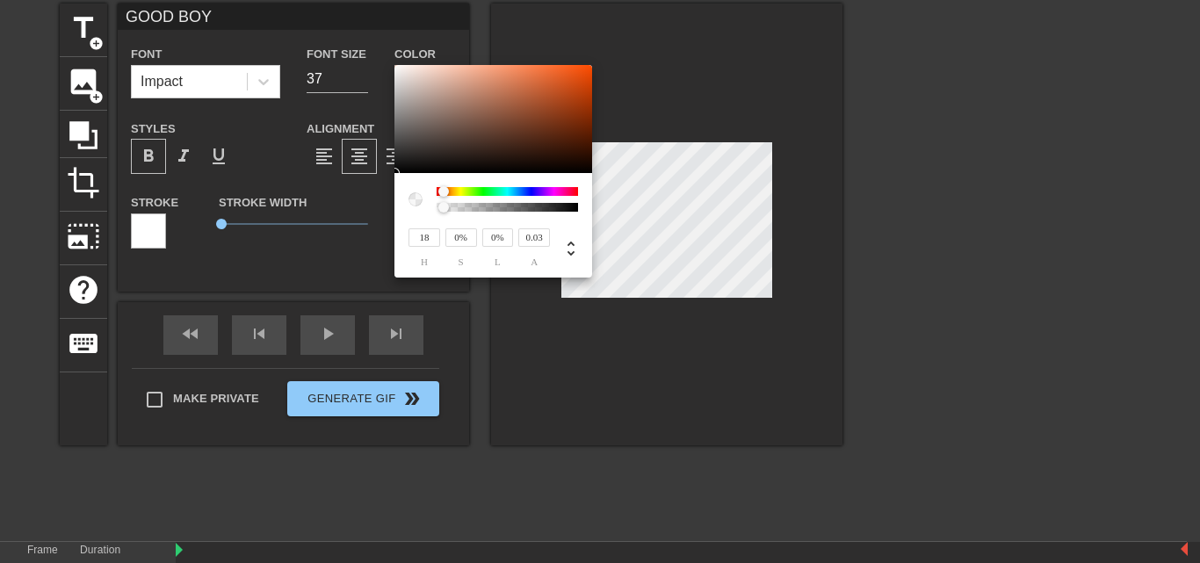
type input "56"
type input "0.14"
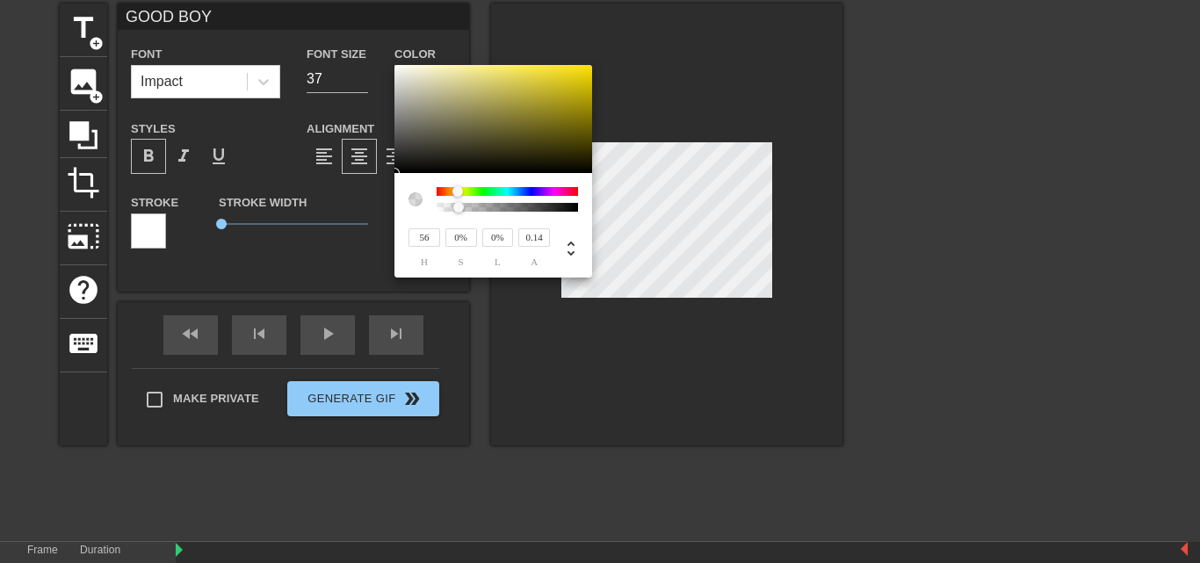
type input "69"
type input "0.18"
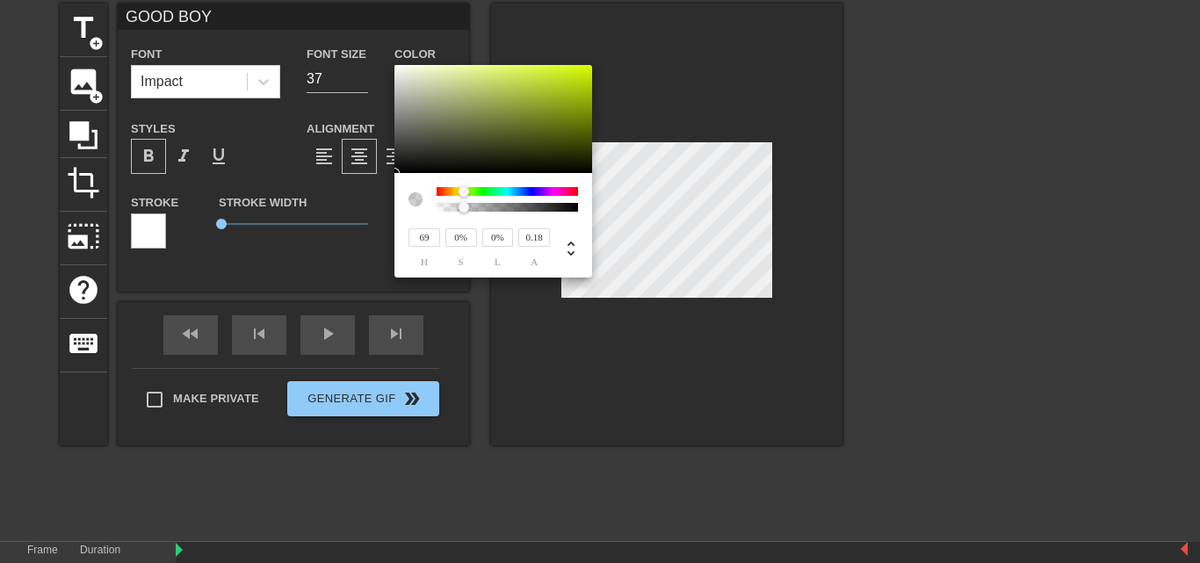
type input "210"
type input "0.59"
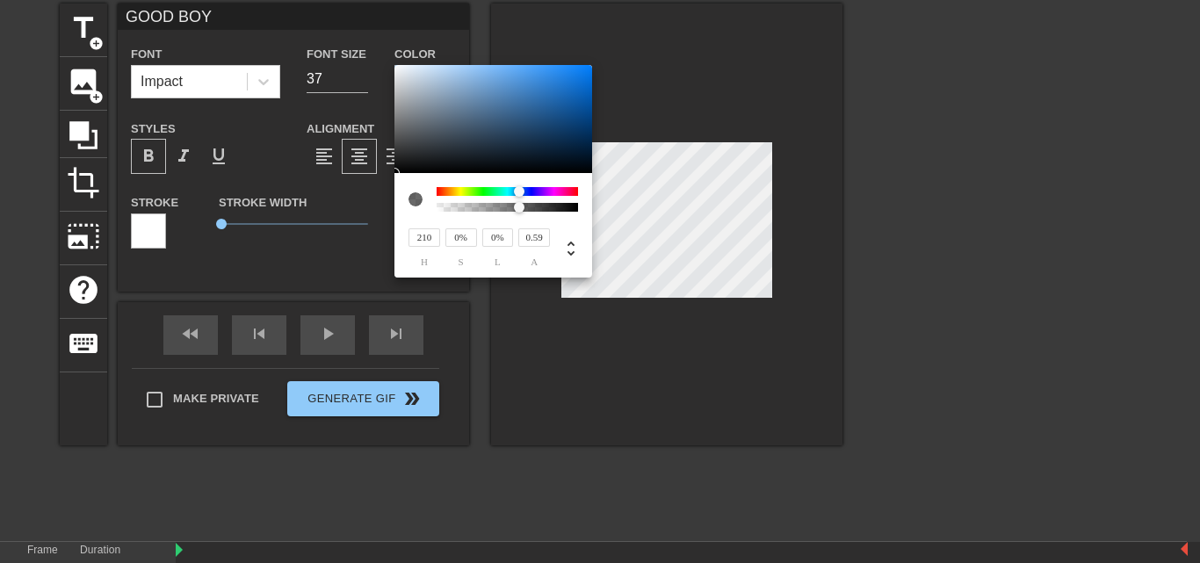
type input "215"
type input "0.6"
type input "219"
type input "0.61"
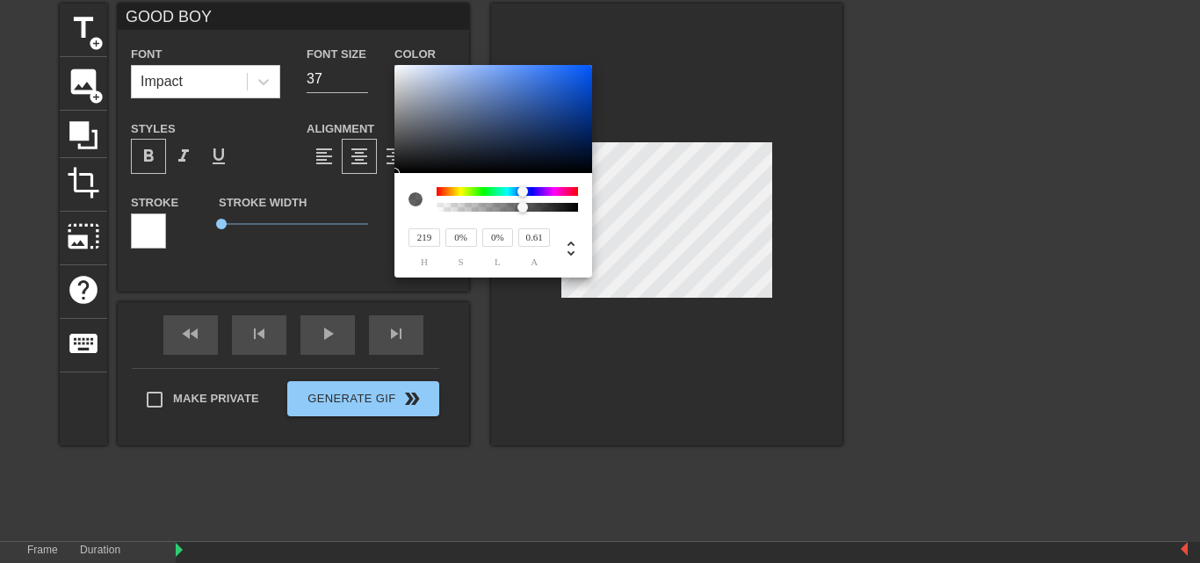
type input "221"
type input "0.62"
type input "224"
type input "0.63"
type input "221"
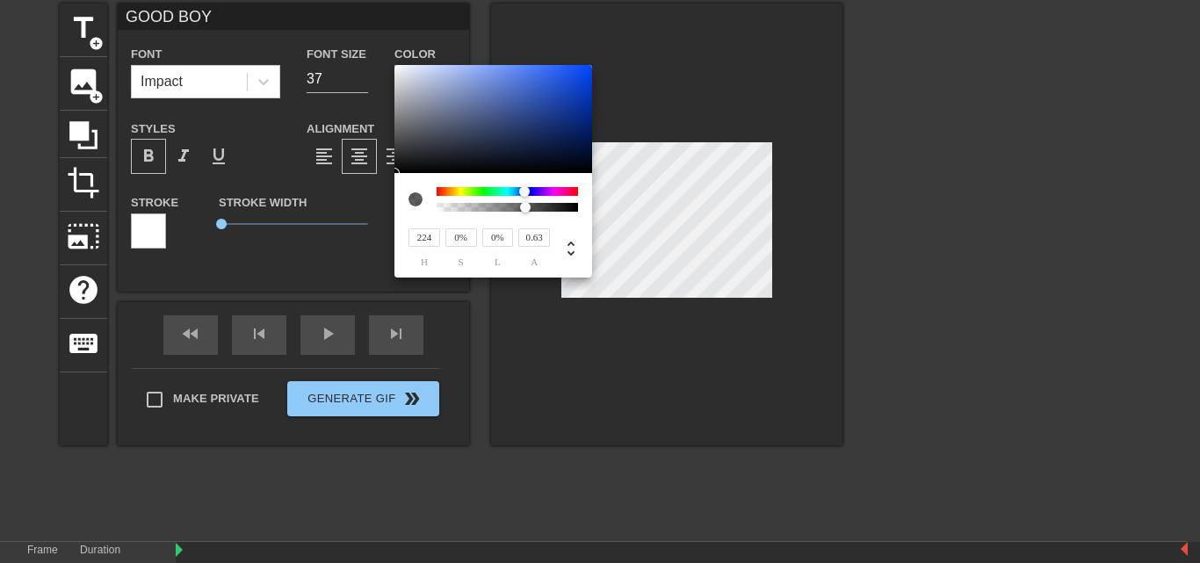
type input "0.62"
type input "215"
type input "0.6"
type input "212"
type input "0.59"
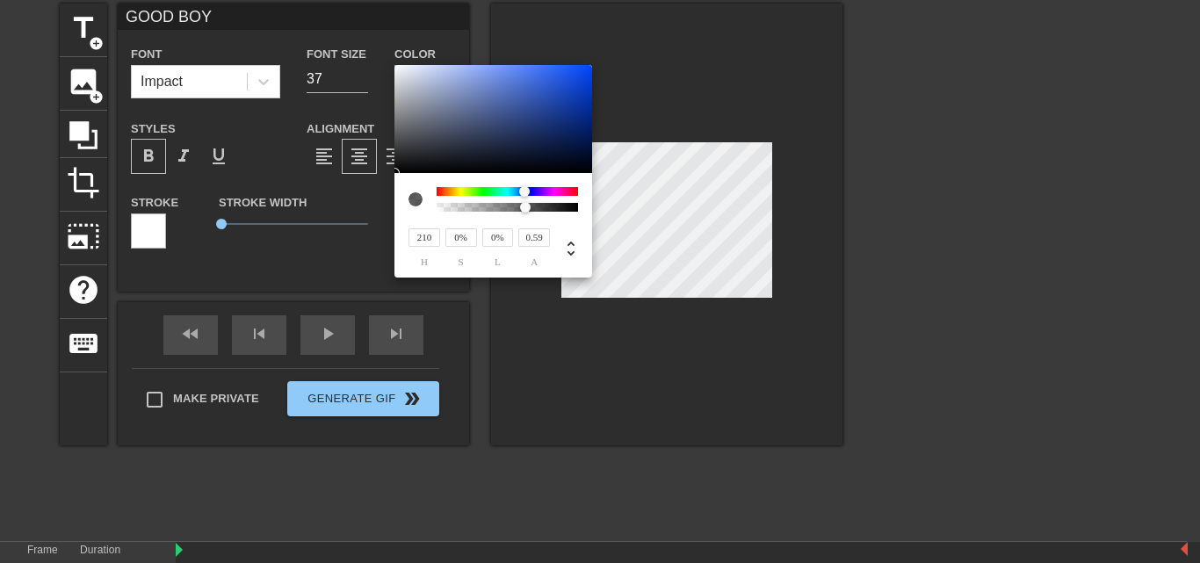
type input "208"
type input "0.58"
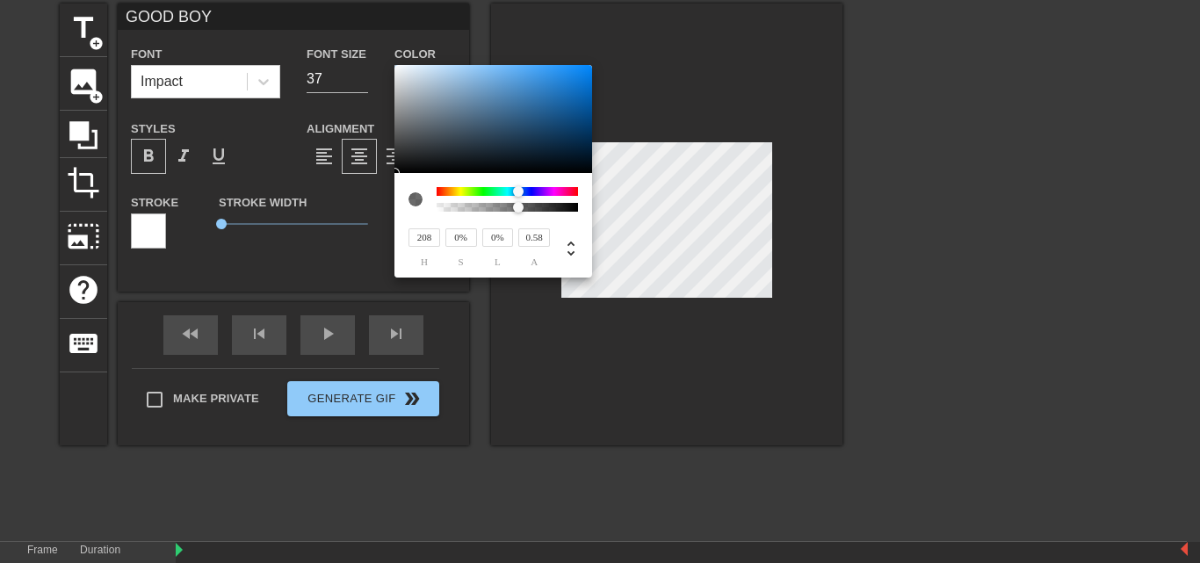
type input "212"
type input "0.59"
type input "226"
type input "0.63"
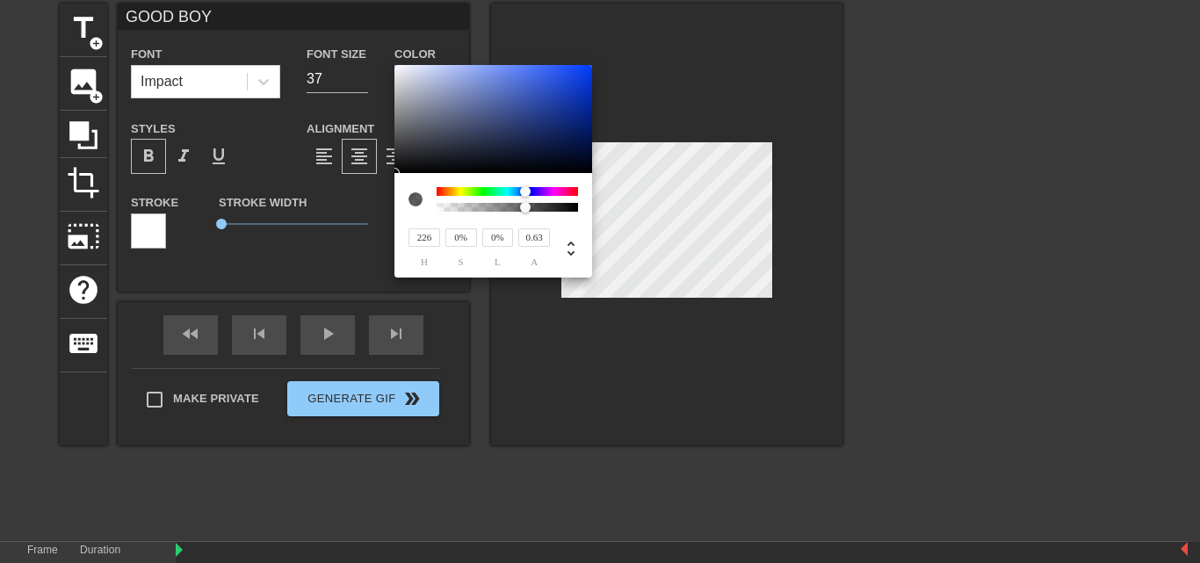
type input "324"
type input "0.92"
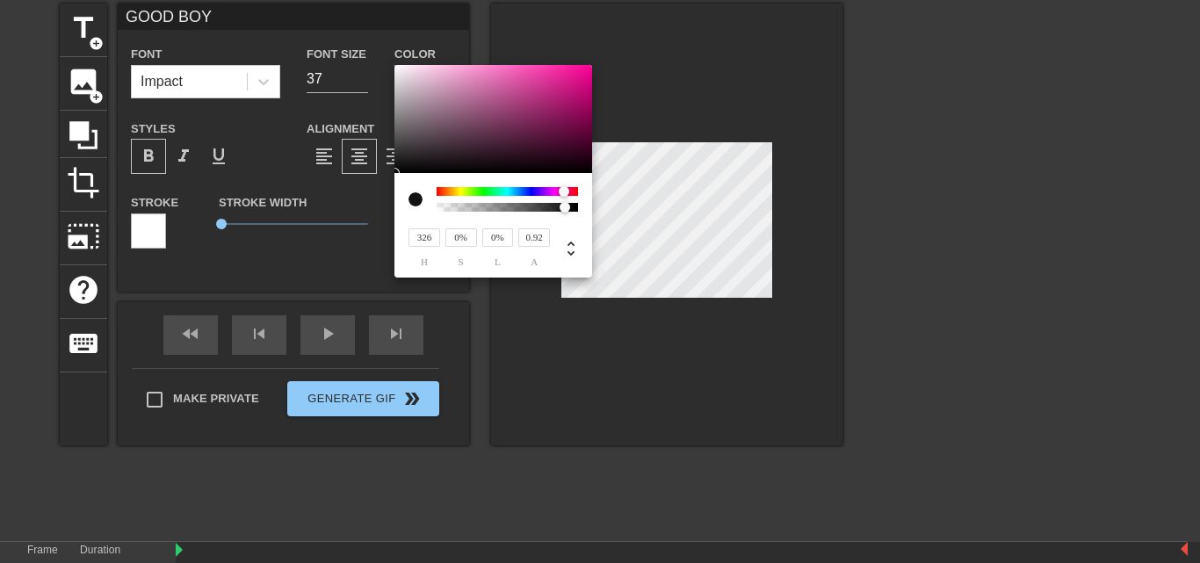
type input "329"
type input "0.93"
type input "331"
type input "0.94"
type input "335"
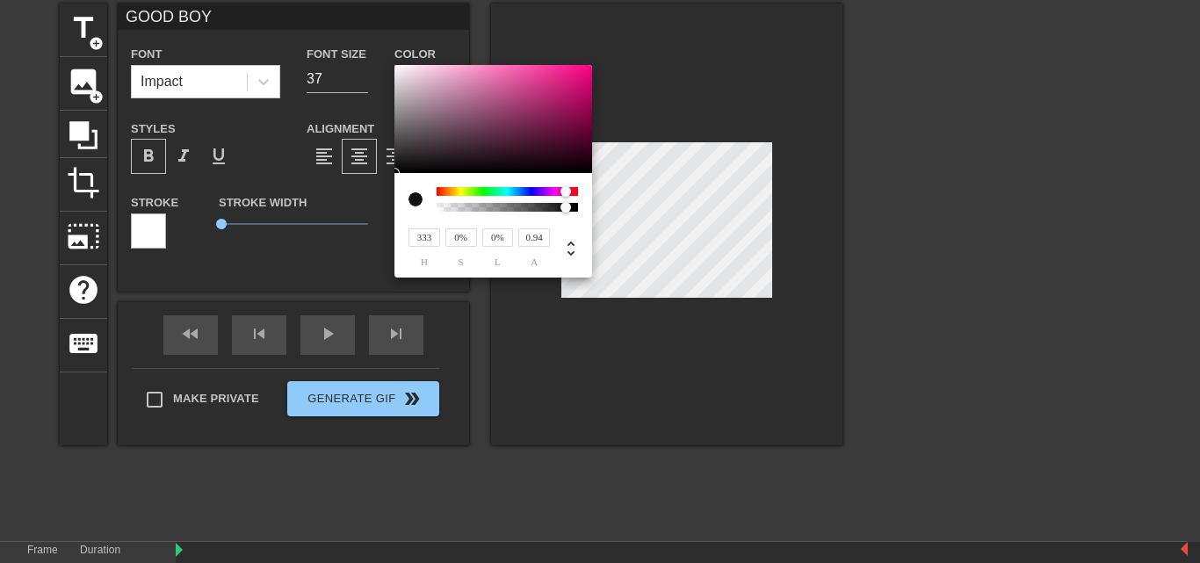
type input "0.95"
type input "340"
type input "0.96"
type input "342"
type input "0.97"
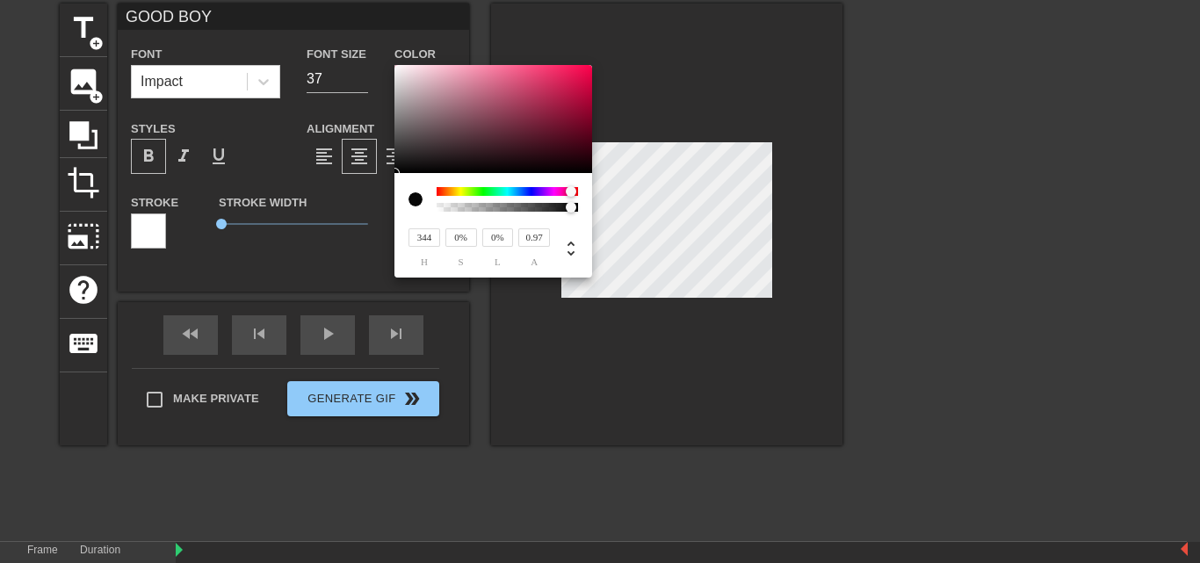
type input "347"
type input "0.98"
type input "349"
type input "0.99"
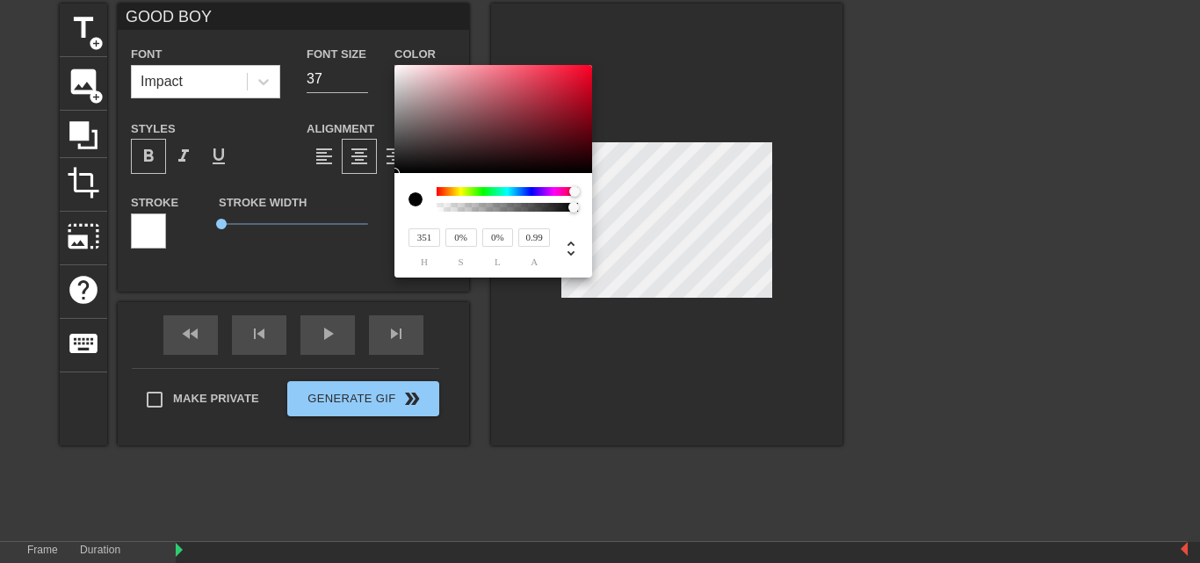
type input "356"
type input "1"
type input "344"
type input "0.97"
type input "359"
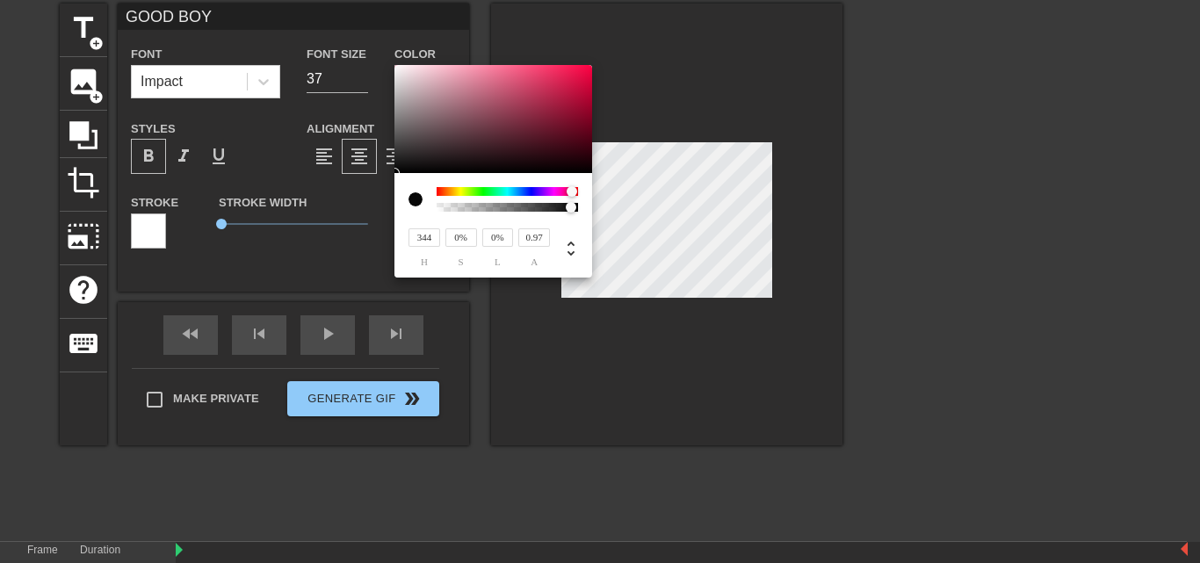
type input "1"
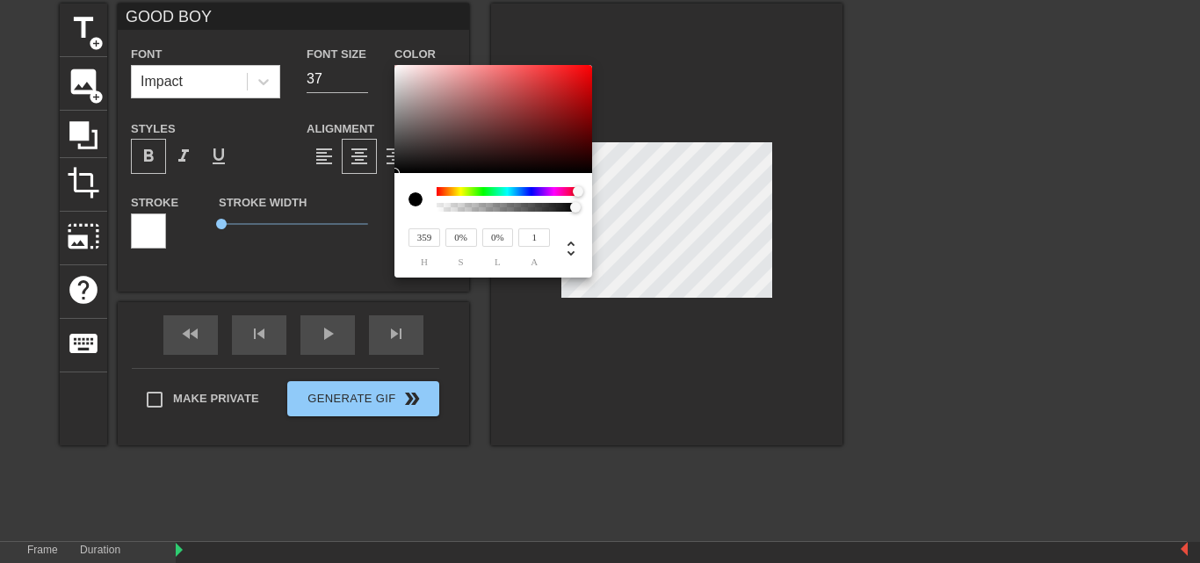
click at [588, 217] on div "359 h 0% s 0% l 1 a" at bounding box center [493, 225] width 198 height 105
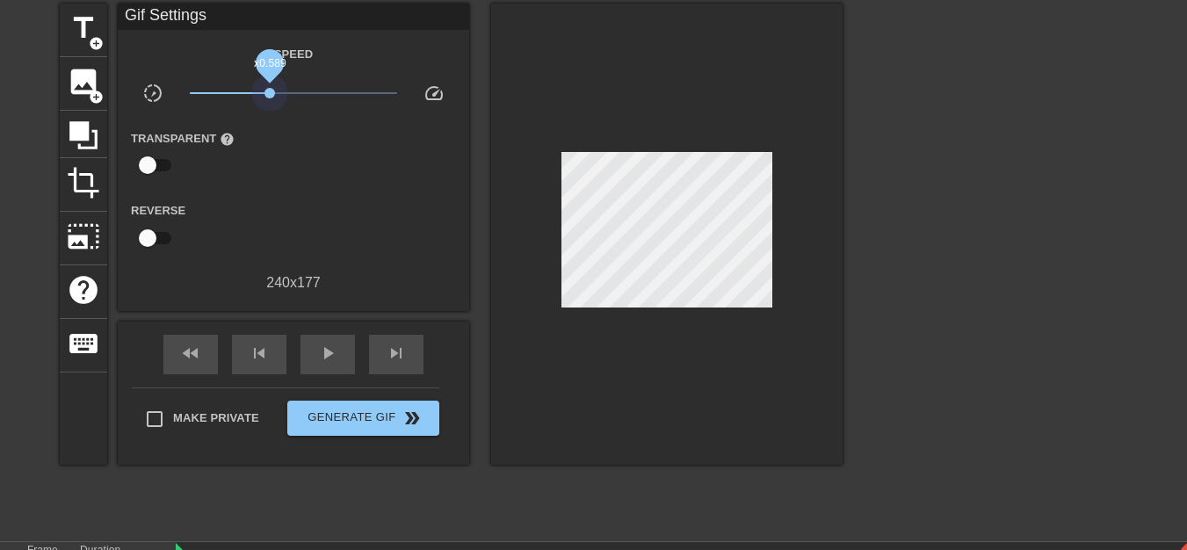
drag, startPoint x: 294, startPoint y: 90, endPoint x: 270, endPoint y: 85, distance: 25.0
click at [270, 85] on span "x0.589" at bounding box center [294, 93] width 208 height 21
click at [400, 156] on div "Transparent help" at bounding box center [293, 154] width 351 height 55
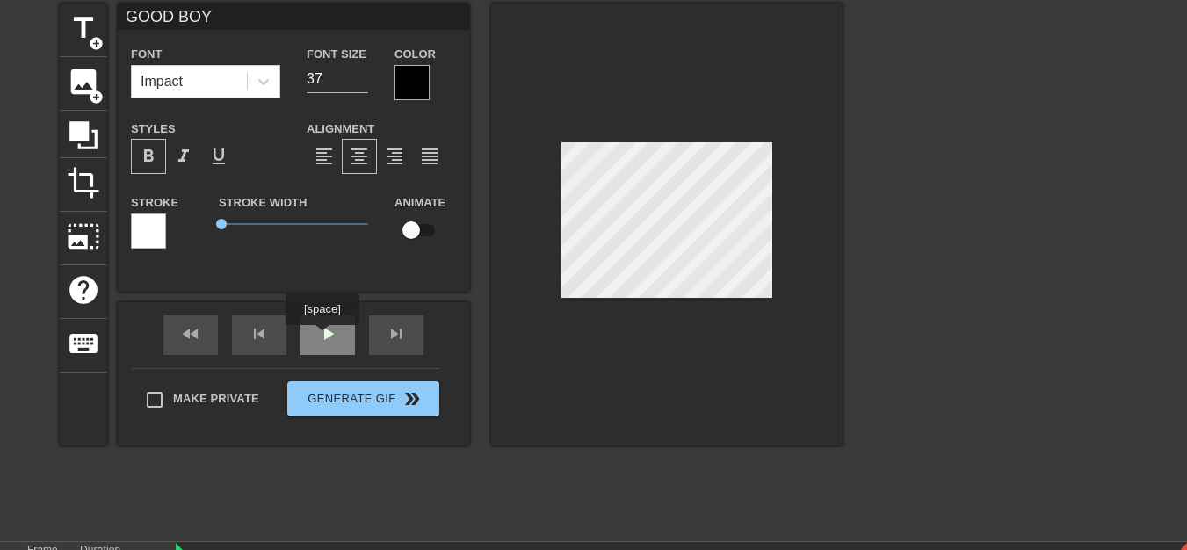
click at [321, 337] on div "play_arrow" at bounding box center [327, 335] width 54 height 40
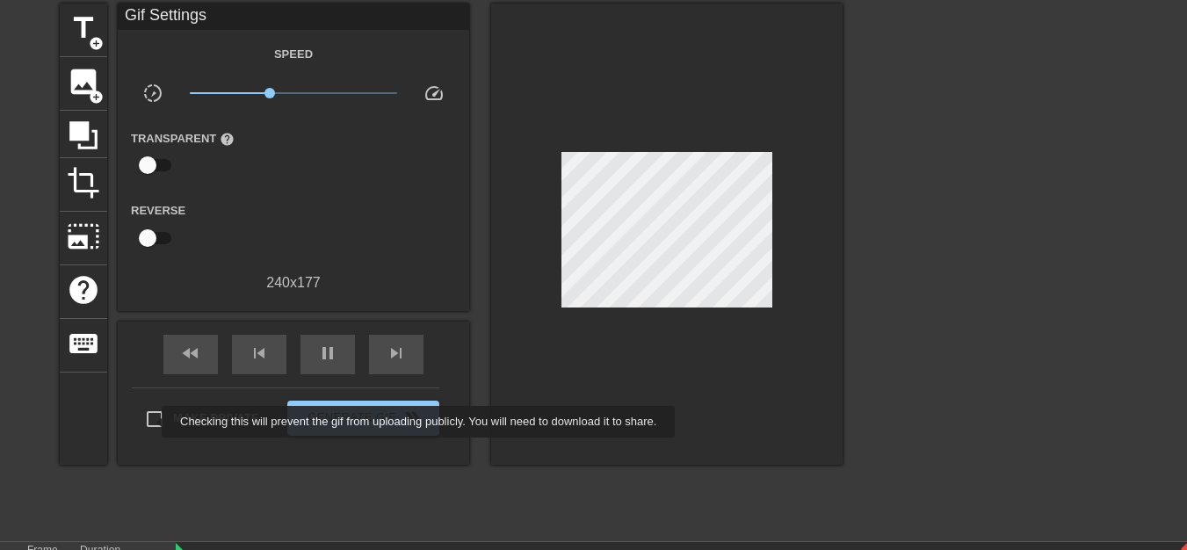
click at [150, 422] on input "Make Private" at bounding box center [154, 418] width 37 height 37
checkbox input "true"
